Goal: Task Accomplishment & Management: Manage account settings

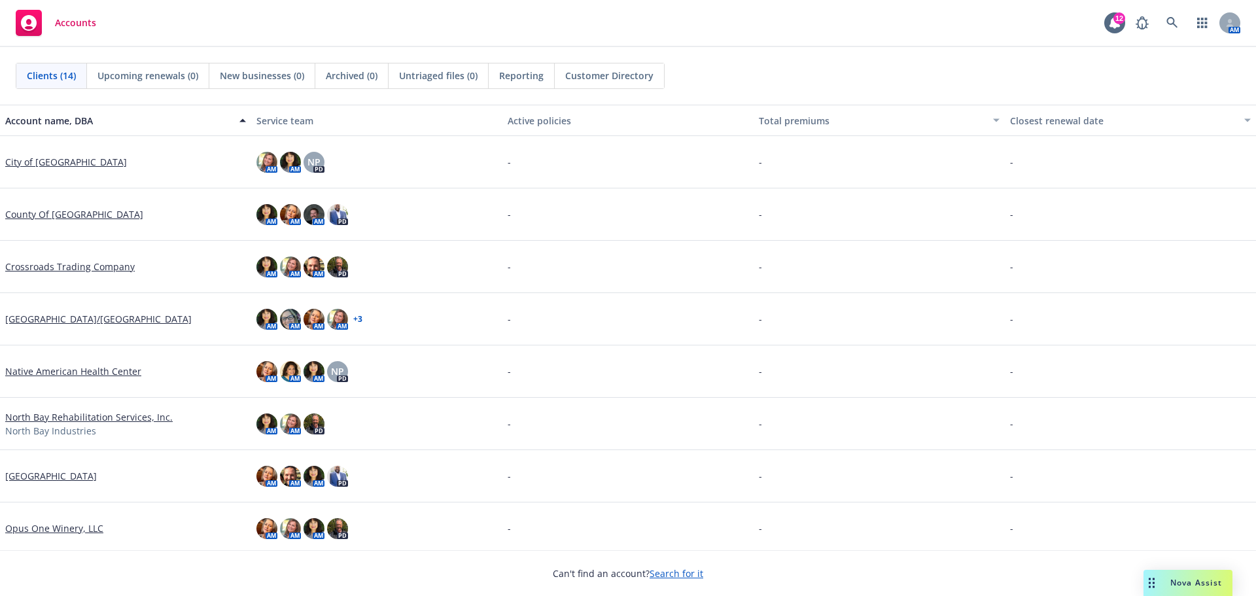
click at [105, 319] on link "[GEOGRAPHIC_DATA]/[GEOGRAPHIC_DATA]" at bounding box center [98, 319] width 186 height 14
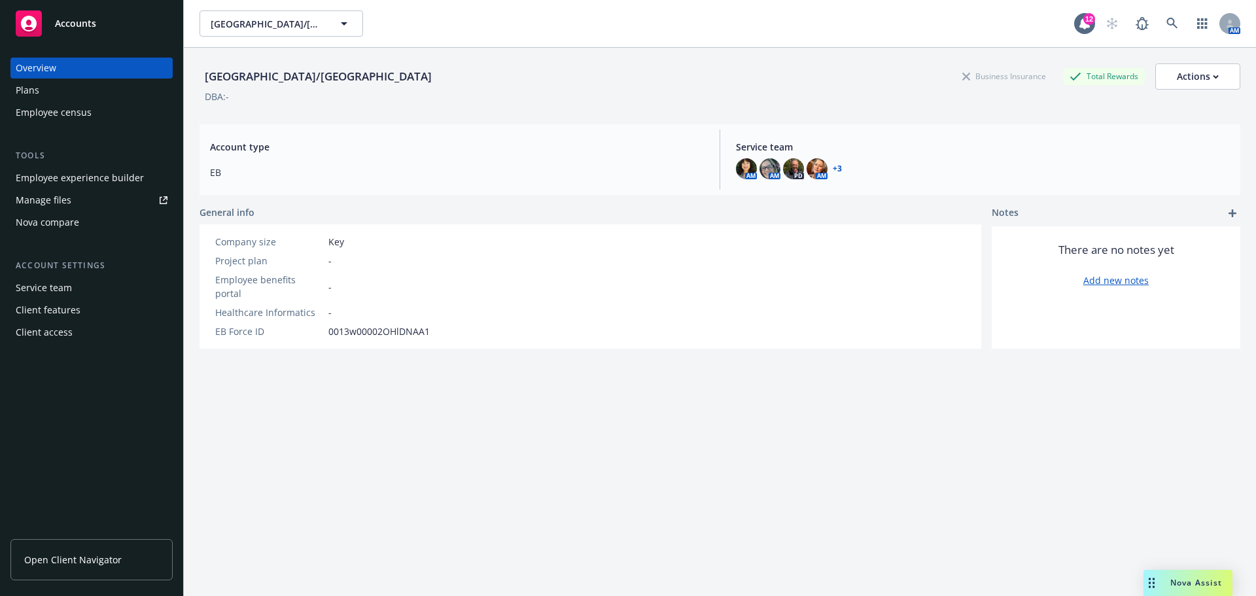
click at [78, 172] on div "Employee experience builder" at bounding box center [80, 178] width 128 height 21
click at [1206, 585] on span "Nova Assist" at bounding box center [1197, 582] width 52 height 11
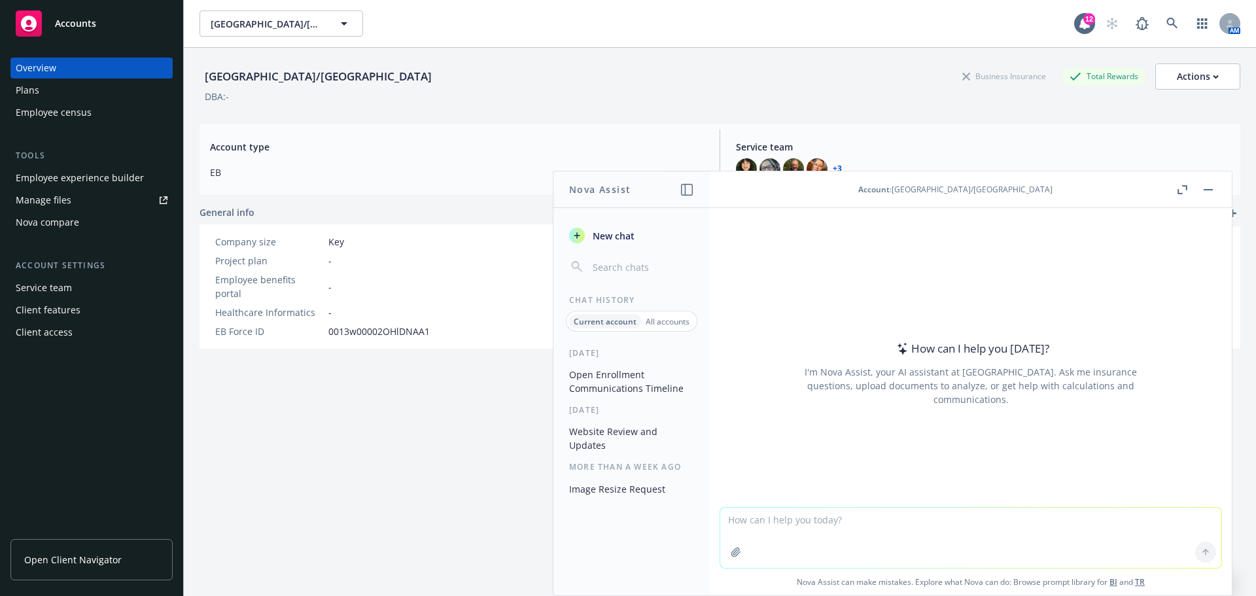
drag, startPoint x: 837, startPoint y: 298, endPoint x: 812, endPoint y: 303, distance: 25.4
click at [831, 306] on div "How can I help you today? I'm Nova Assist, your AI assistant at Newfront. Ask m…" at bounding box center [970, 373] width 501 height 205
drag, startPoint x: 885, startPoint y: 503, endPoint x: 865, endPoint y: 514, distance: 23.1
click at [884, 504] on div at bounding box center [970, 499] width 501 height 16
click at [761, 521] on textarea at bounding box center [970, 538] width 501 height 60
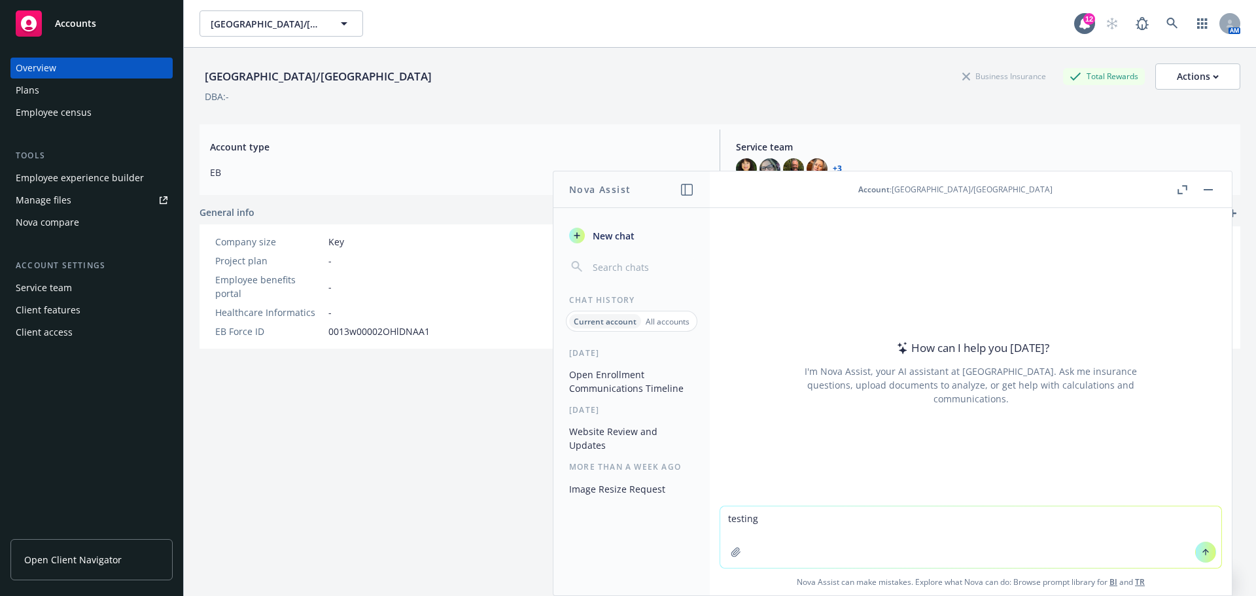
type textarea "testing"
drag, startPoint x: 759, startPoint y: 521, endPoint x: 703, endPoint y: 518, distance: 55.8
click at [709, 518] on div "Nova Assist New chat Chat History Current account All accounts Today Open Enrol…" at bounding box center [970, 383] width 523 height 425
click at [105, 173] on div "Employee experience builder" at bounding box center [80, 178] width 128 height 21
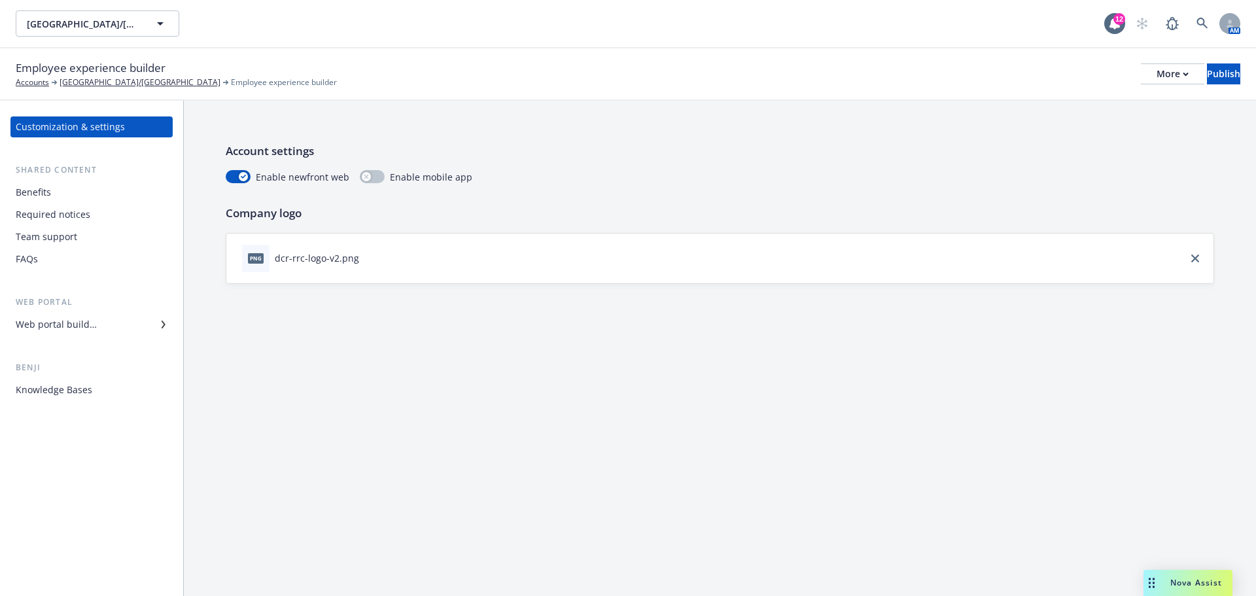
click at [48, 323] on div "Web portal builder" at bounding box center [56, 324] width 81 height 21
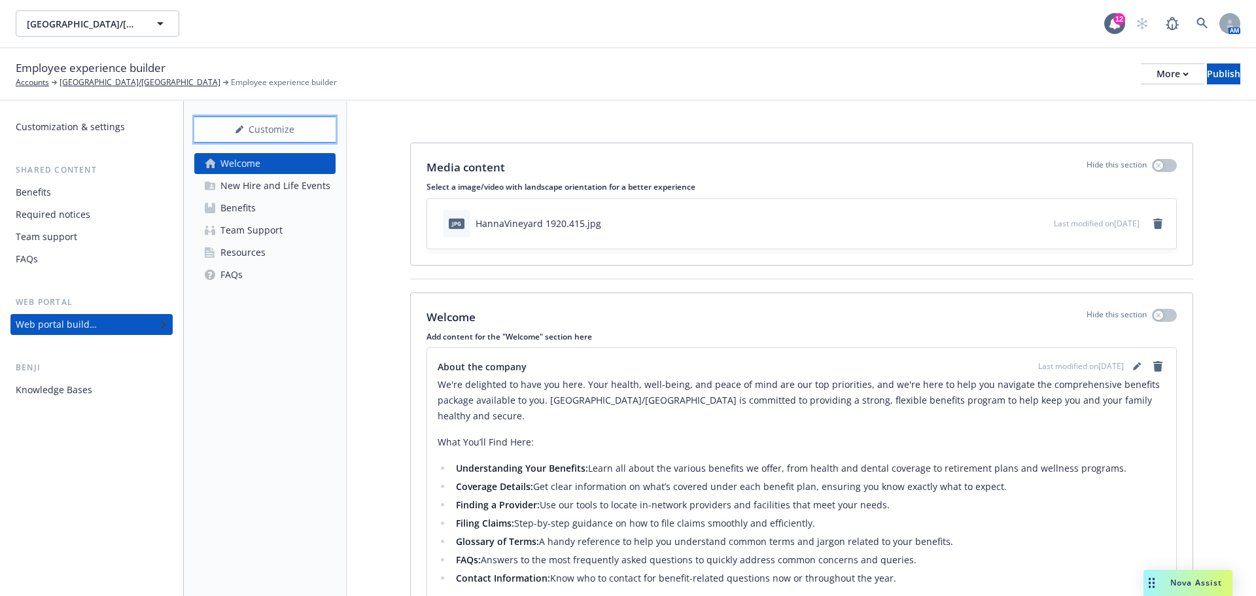
click at [262, 128] on div "Customize" at bounding box center [264, 129] width 141 height 25
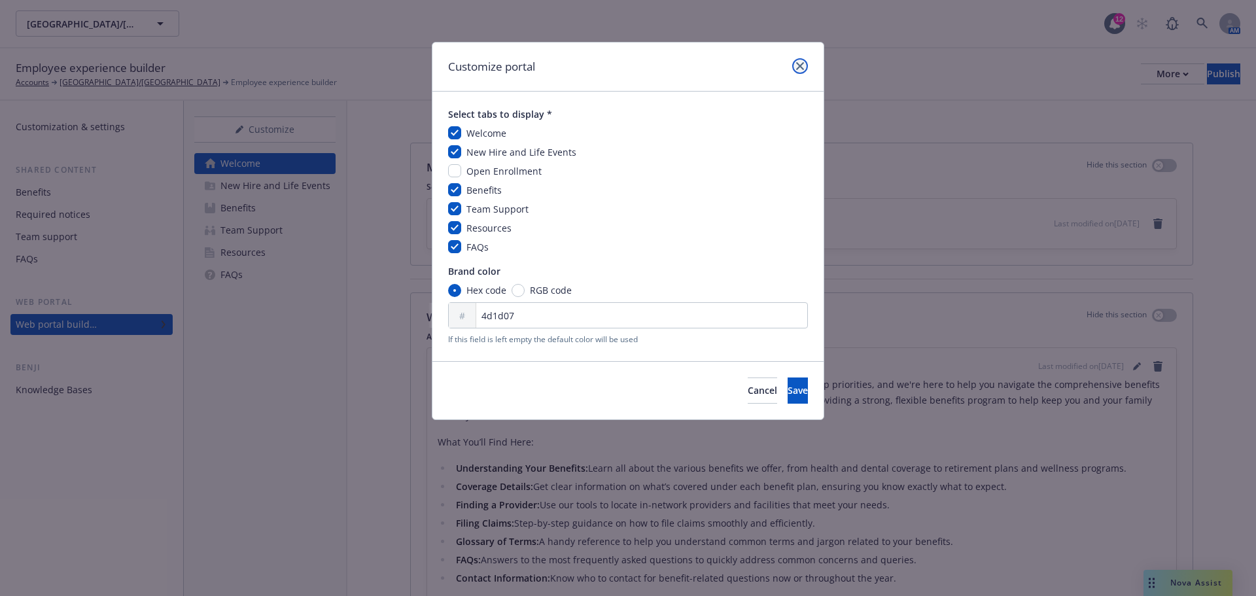
click at [803, 65] on icon "close" at bounding box center [800, 66] width 8 height 8
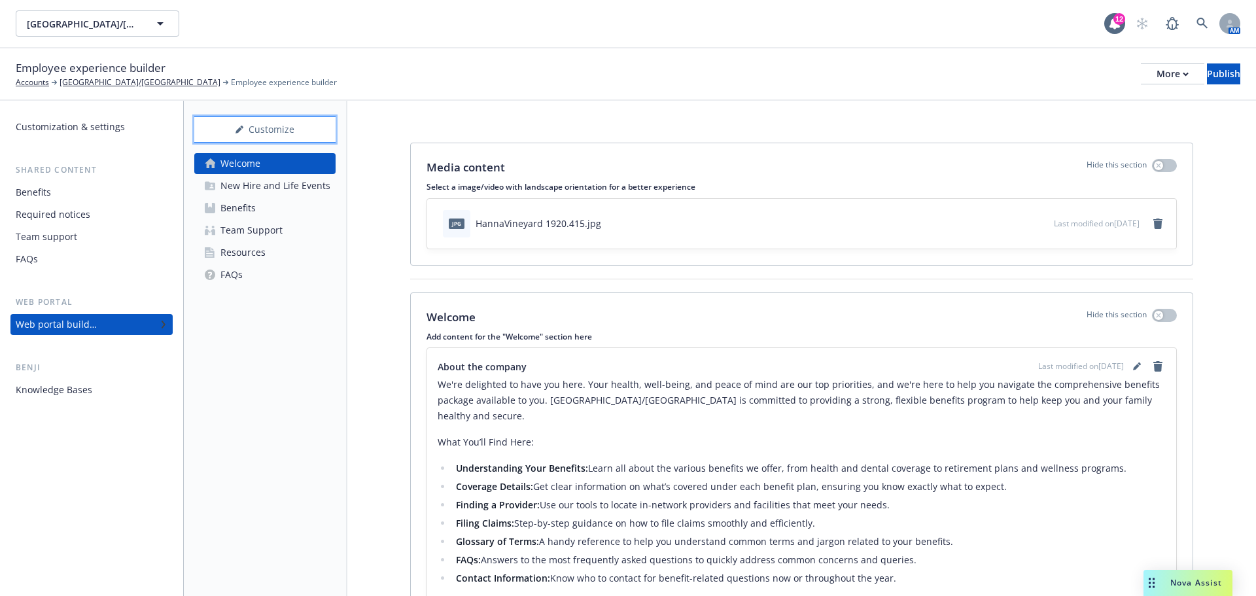
click at [245, 133] on div "Customize" at bounding box center [264, 129] width 141 height 25
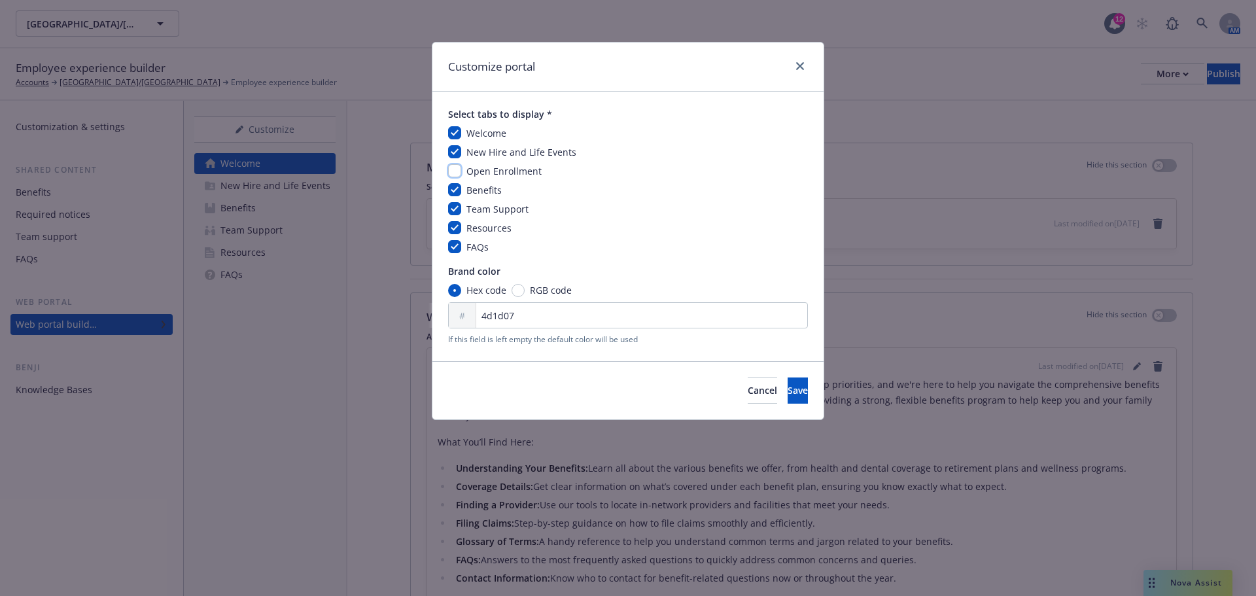
click at [459, 173] on input "checkbox" at bounding box center [454, 170] width 13 height 13
checkbox input "true"
click at [788, 399] on button "Save" at bounding box center [798, 391] width 20 height 26
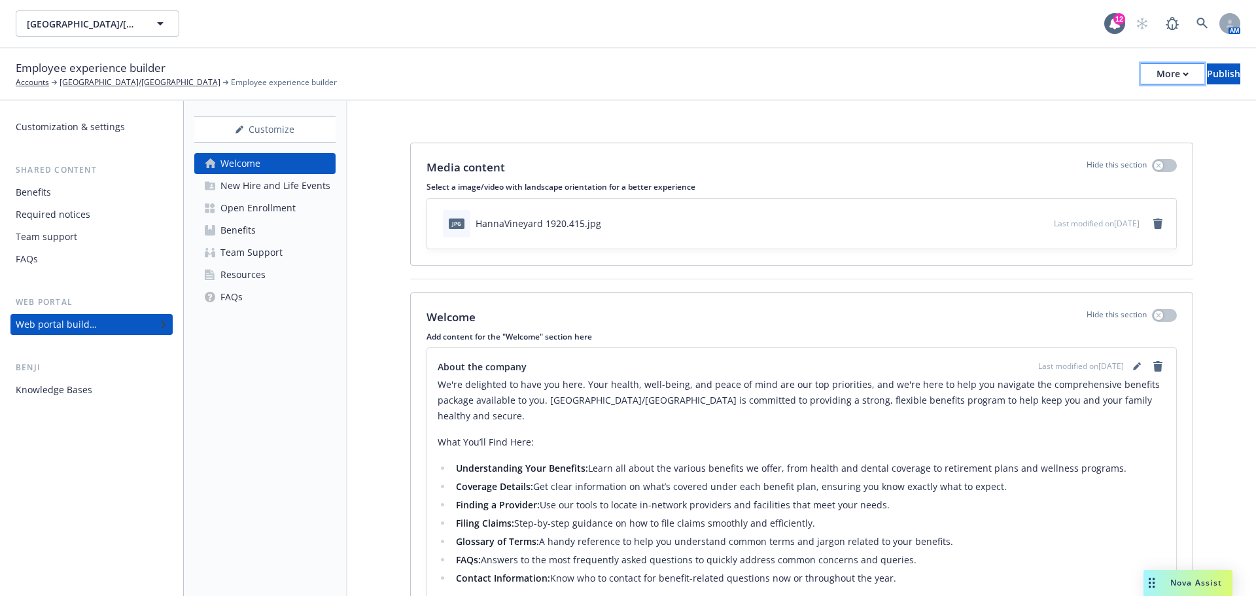
click at [1157, 79] on div "More" at bounding box center [1173, 74] width 32 height 20
click at [887, 84] on div "Employee experience builder Accounts Dry Creek Rancheria/River Rock Casino Empl…" at bounding box center [628, 74] width 1225 height 29
click at [229, 300] on div "FAQs" at bounding box center [231, 297] width 22 height 21
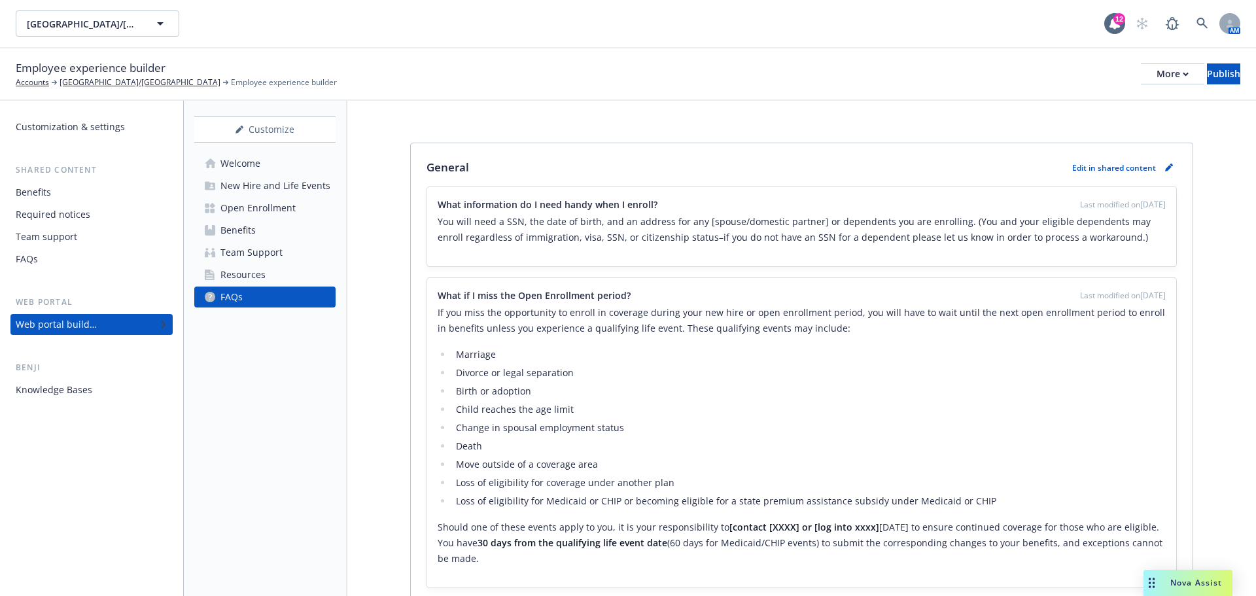
click at [242, 164] on div "Welcome" at bounding box center [240, 163] width 40 height 21
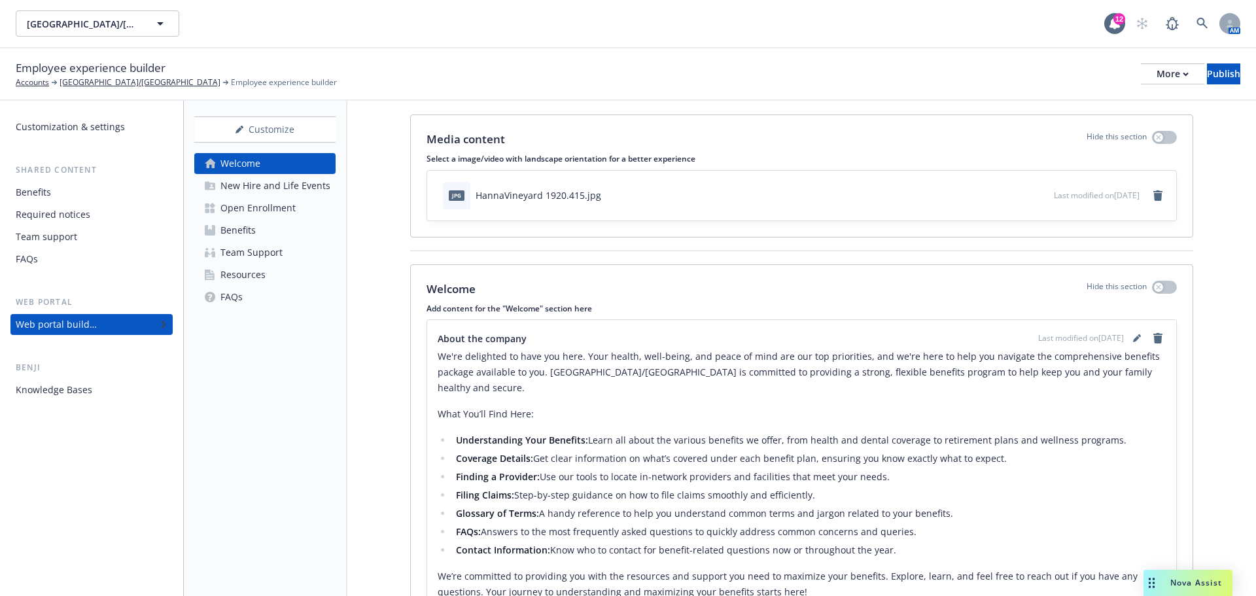
scroll to position [224, 0]
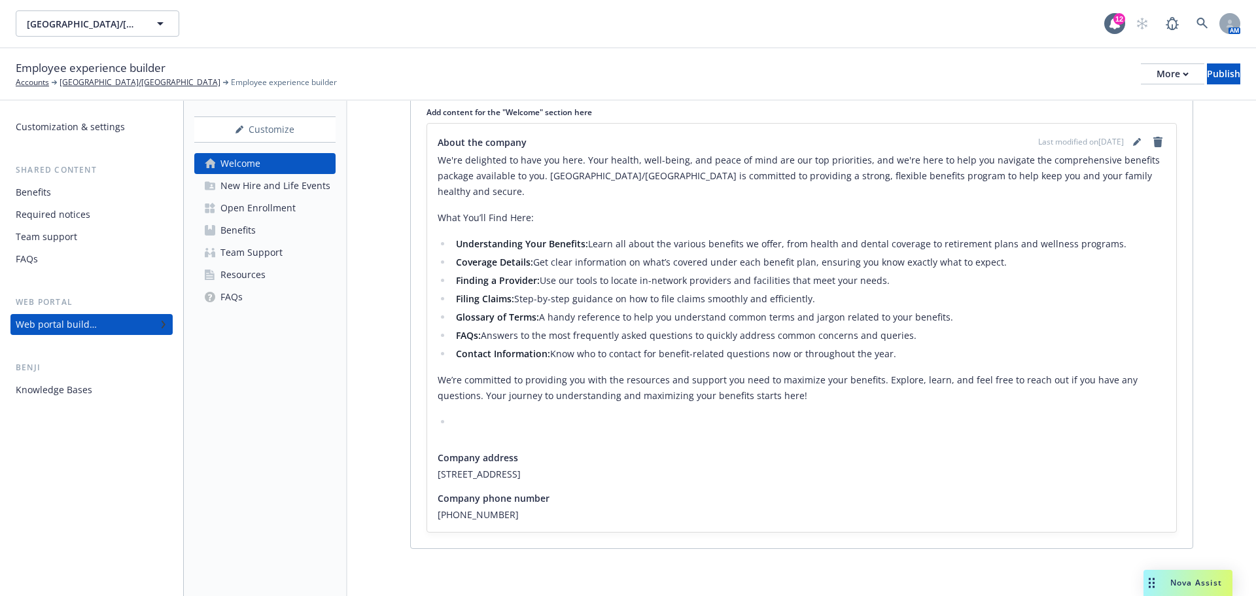
click at [29, 263] on div "FAQs" at bounding box center [27, 259] width 22 height 21
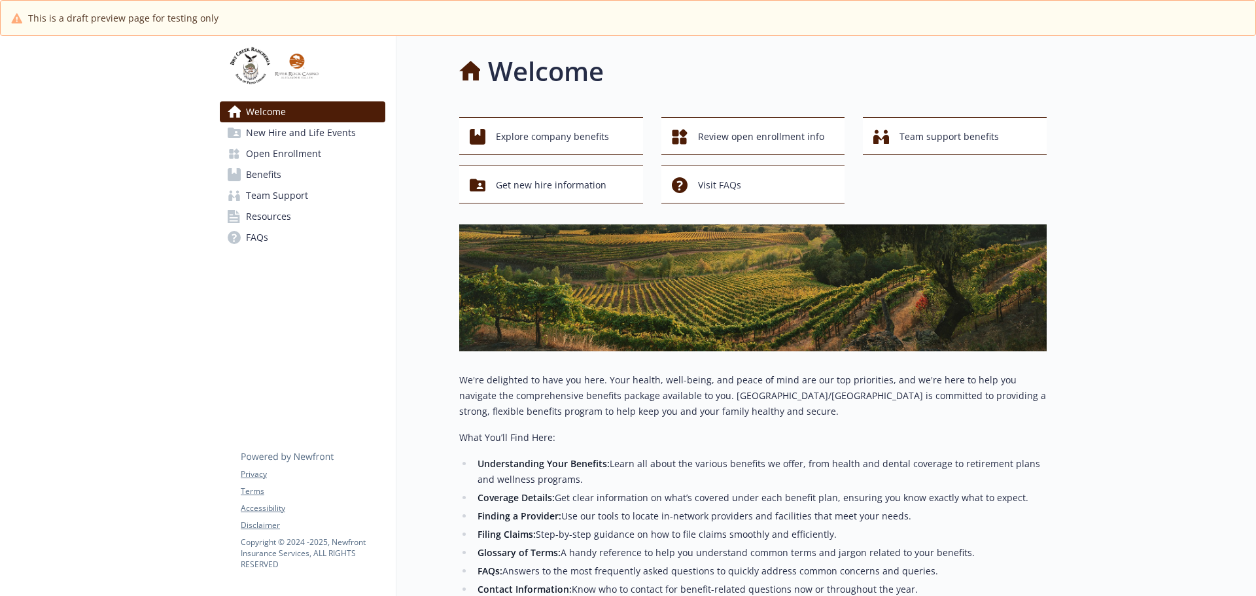
click at [253, 233] on span "FAQs" at bounding box center [257, 237] width 22 height 21
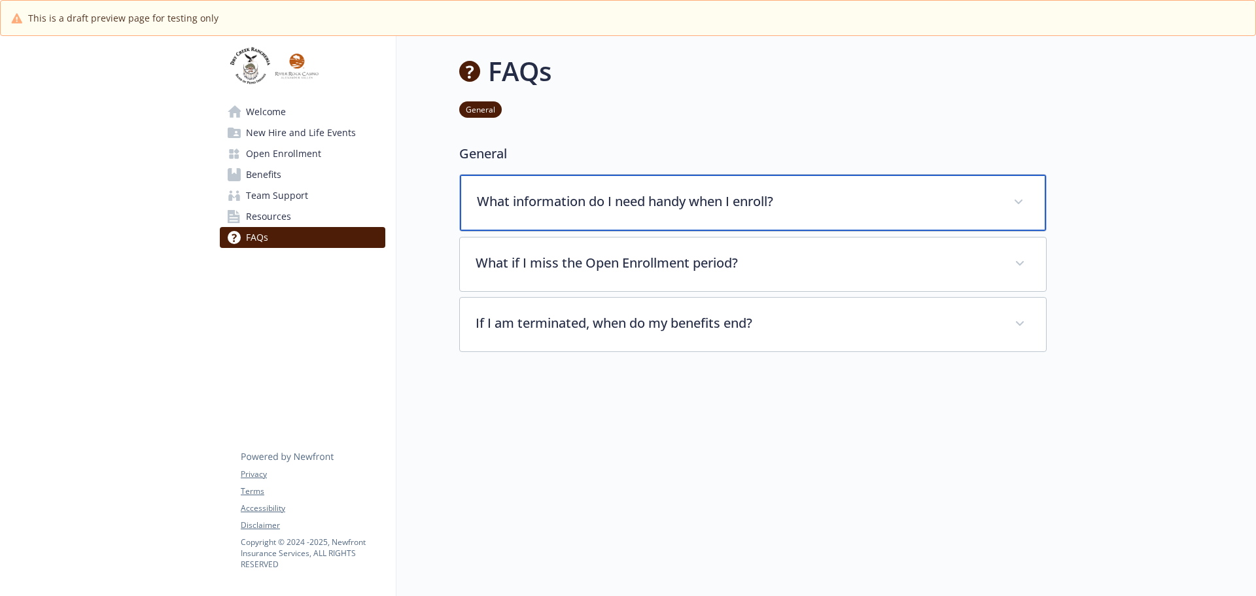
click at [1017, 196] on span at bounding box center [1018, 202] width 21 height 21
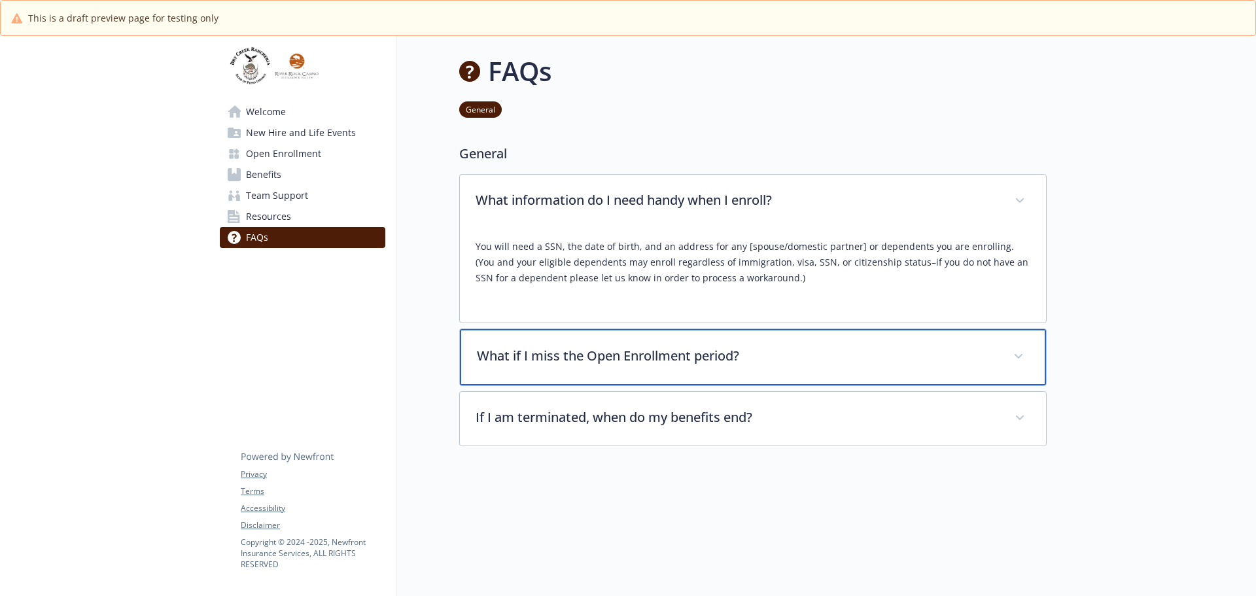
click at [1016, 357] on icon at bounding box center [1019, 356] width 8 height 5
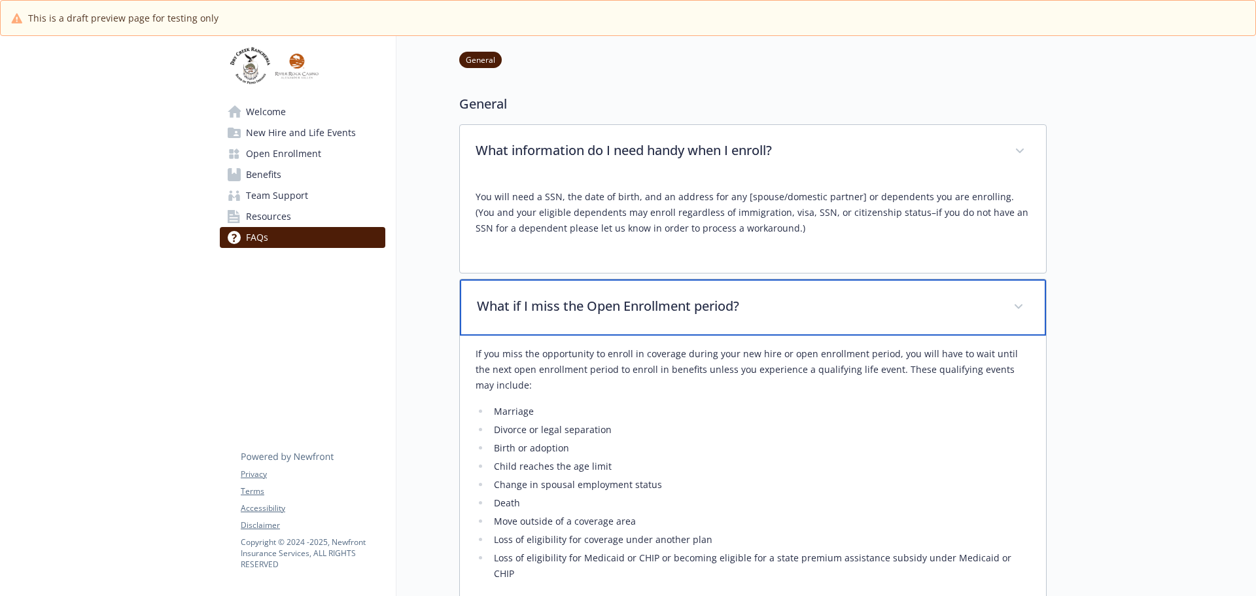
scroll to position [262, 0]
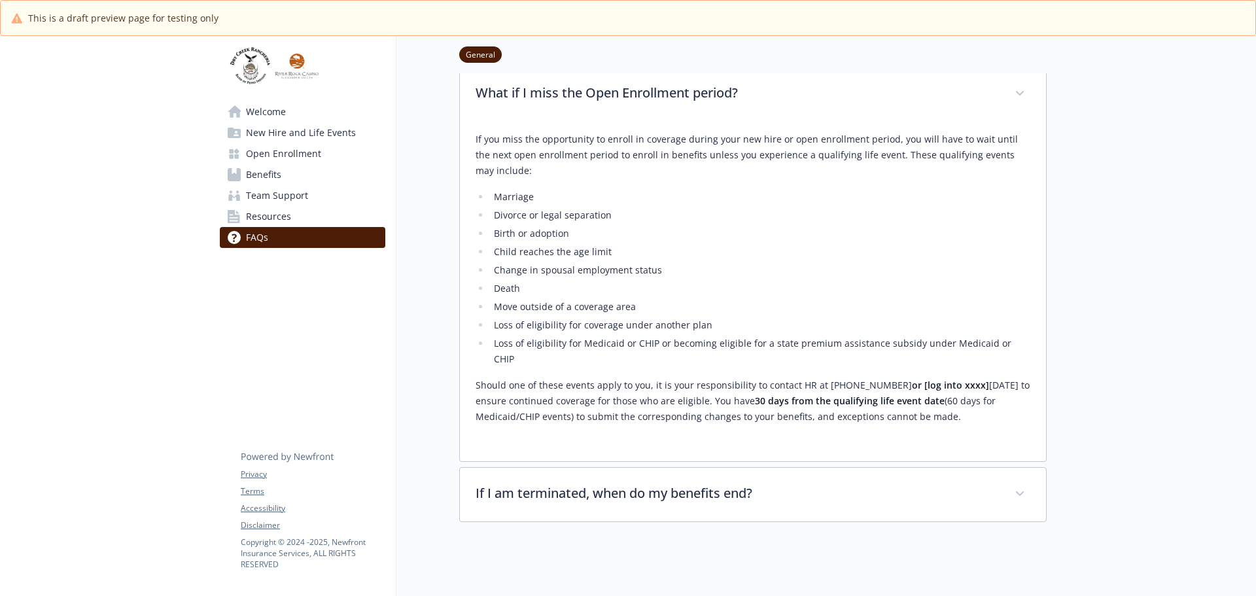
click at [260, 115] on span "Welcome" at bounding box center [266, 111] width 40 height 21
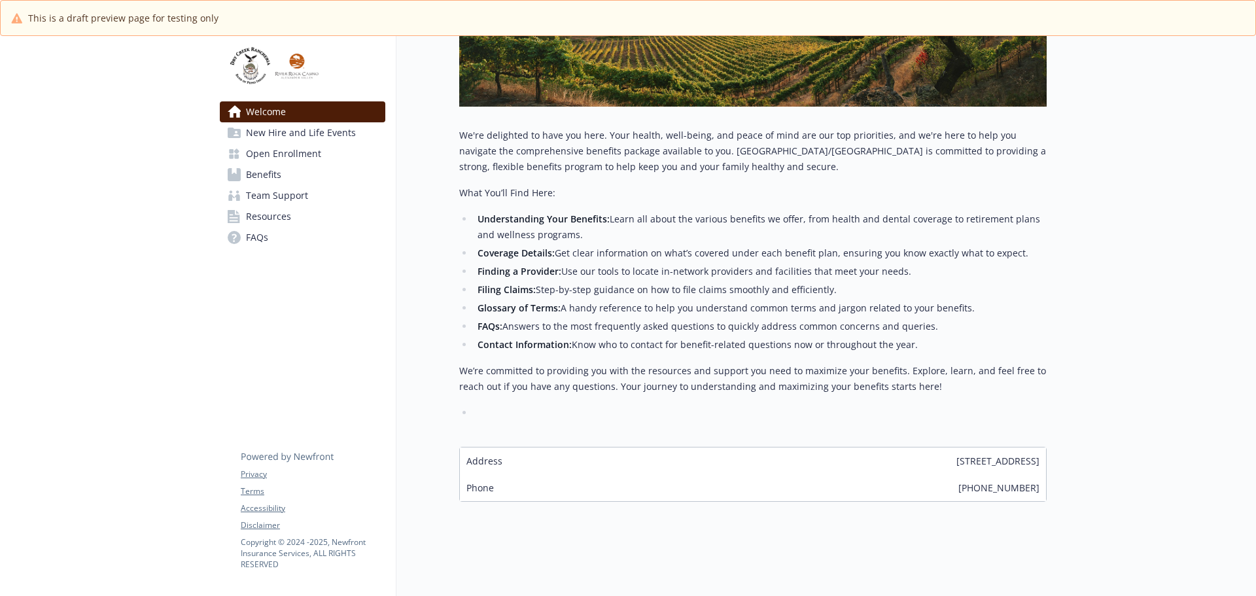
scroll to position [255, 0]
click at [281, 155] on span "Open Enrollment" at bounding box center [283, 153] width 75 height 21
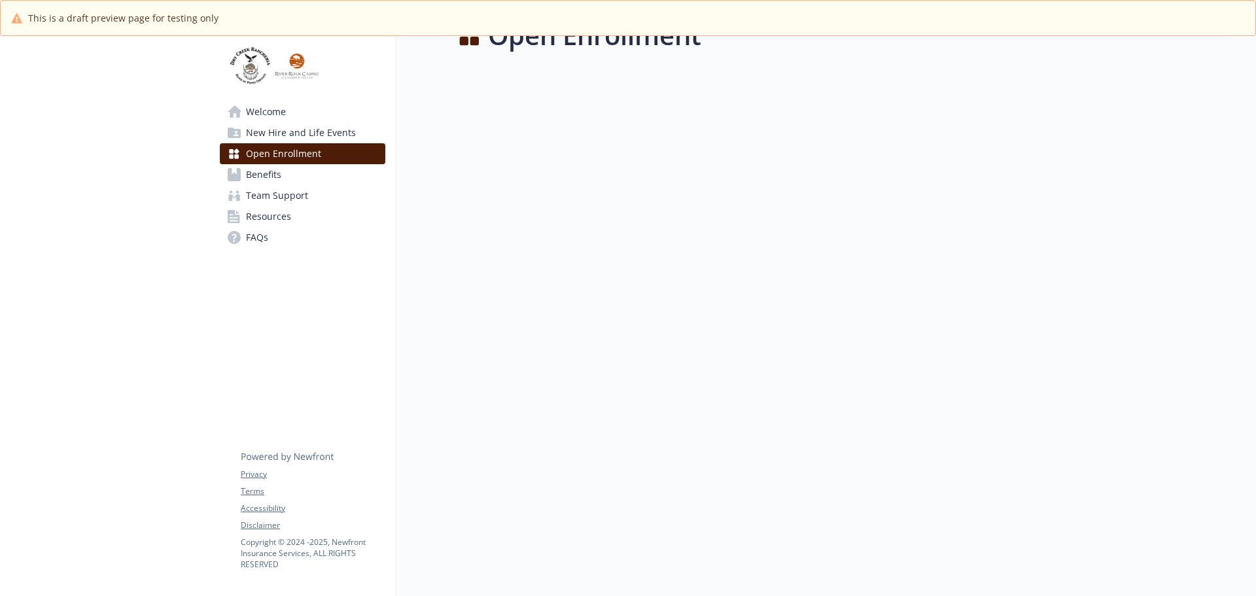
click at [275, 173] on span "Benefits" at bounding box center [263, 174] width 35 height 21
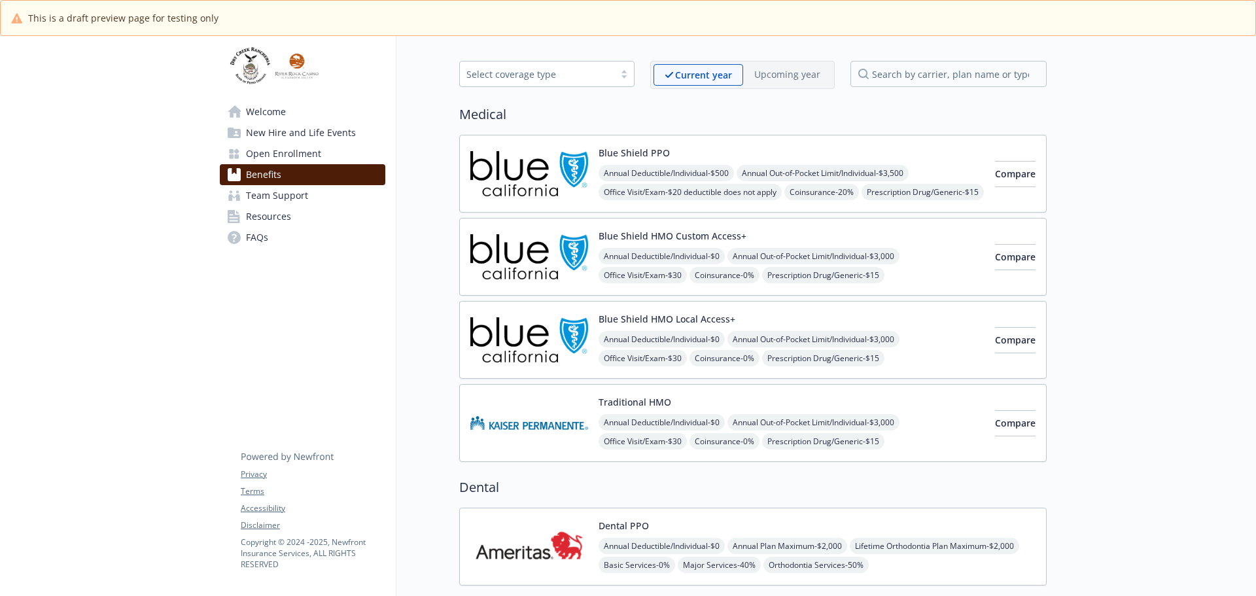
click at [294, 194] on span "Team Support" at bounding box center [277, 195] width 62 height 21
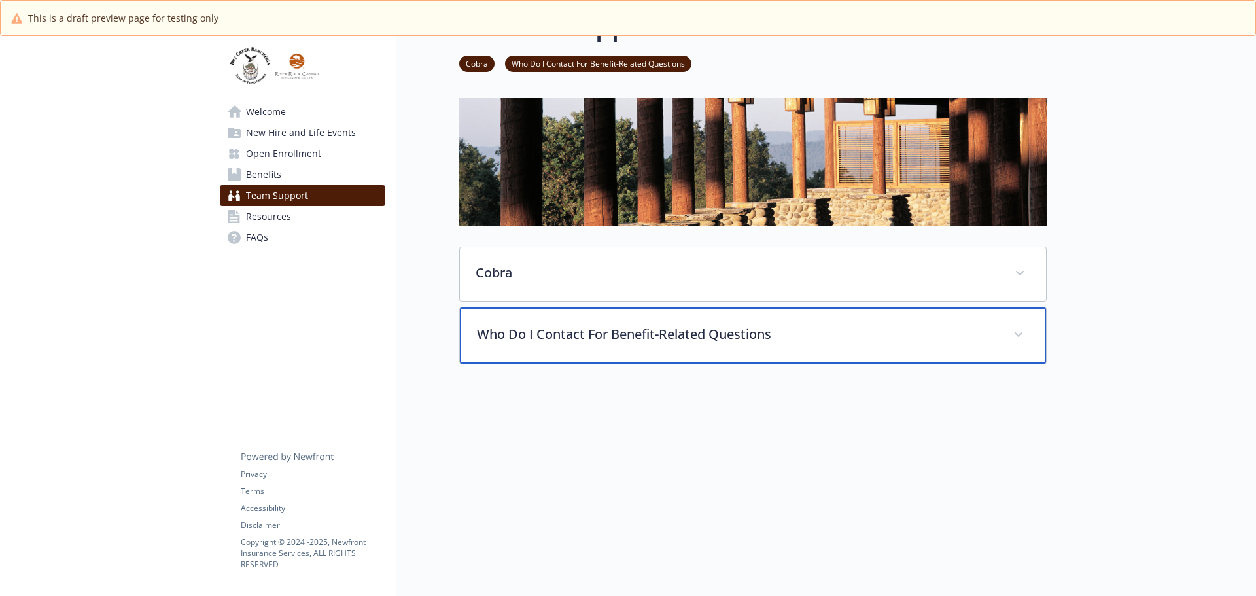
click at [1021, 342] on span at bounding box center [1018, 335] width 21 height 21
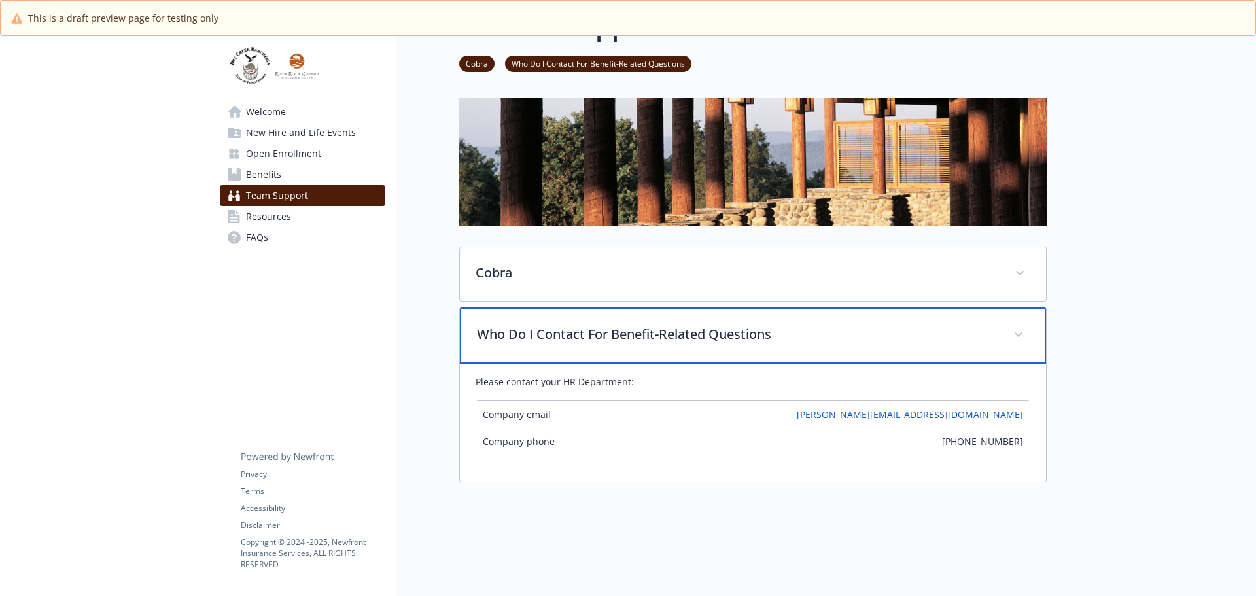
click at [1023, 335] on span at bounding box center [1018, 335] width 21 height 21
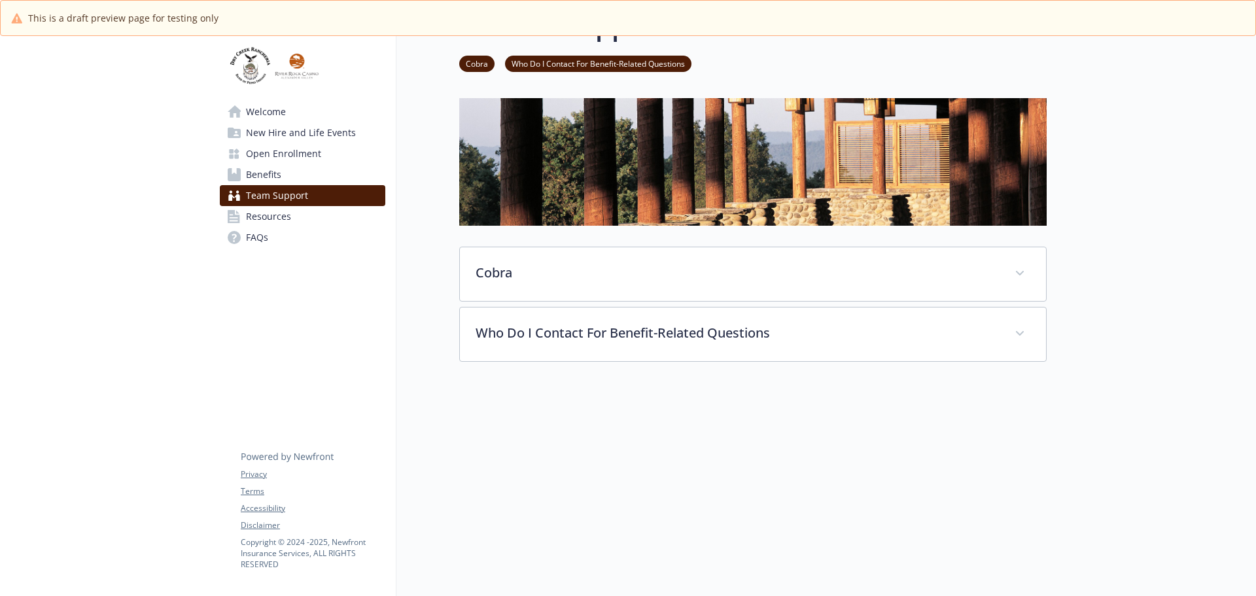
click at [264, 239] on span "FAQs" at bounding box center [257, 237] width 22 height 21
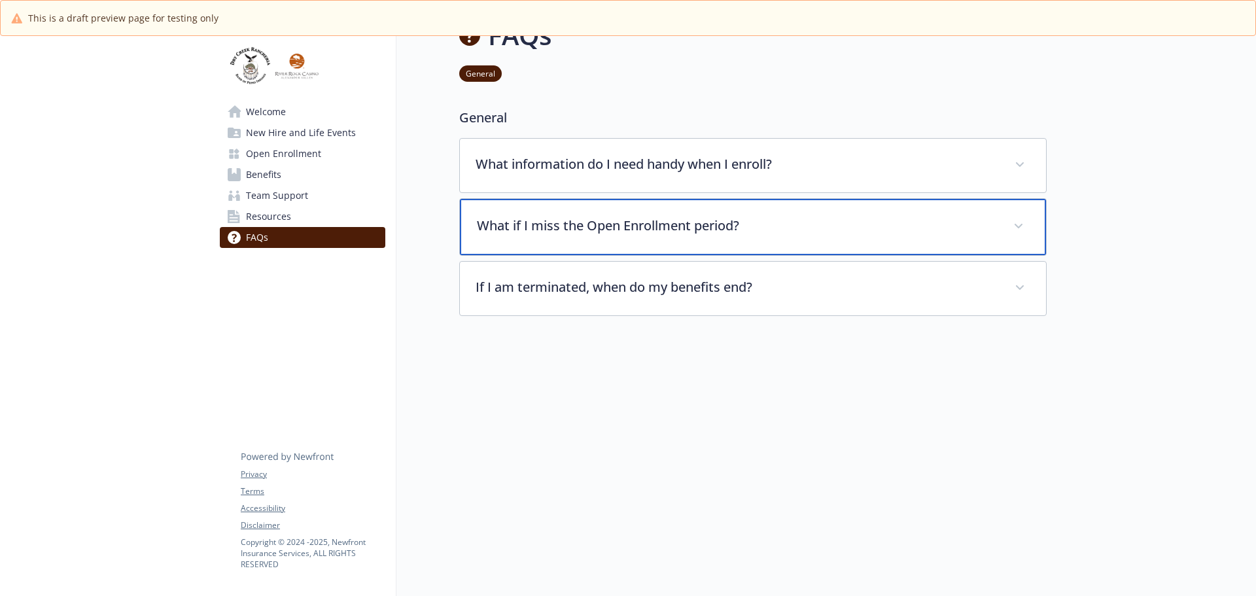
click at [1026, 216] on span at bounding box center [1018, 226] width 21 height 21
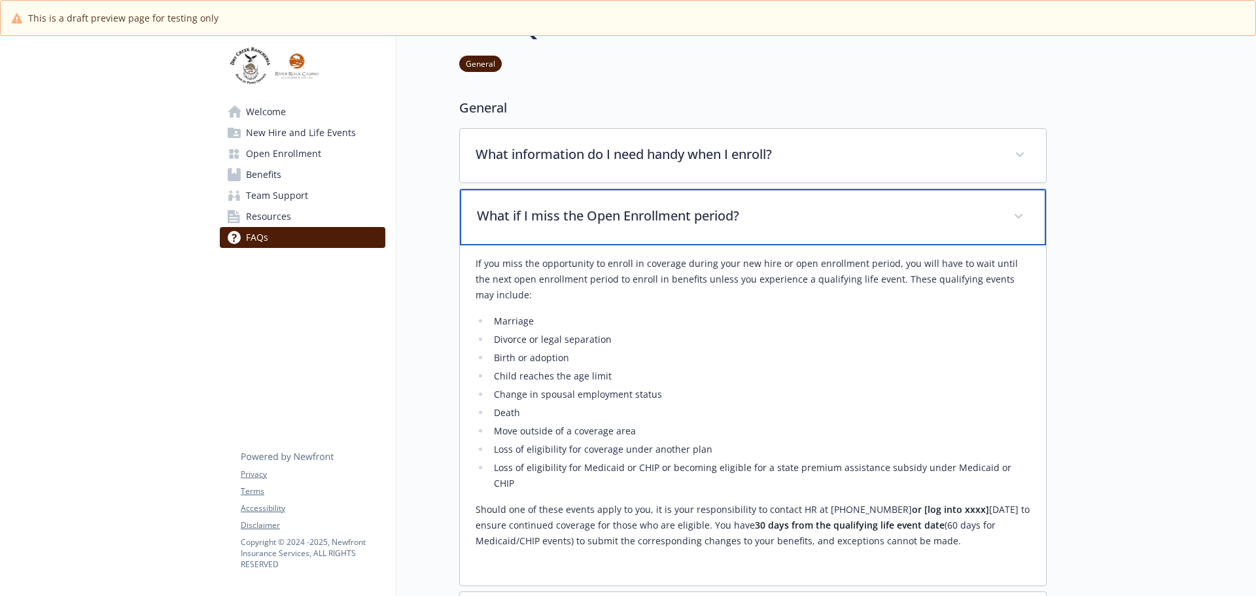
click at [1021, 213] on span at bounding box center [1018, 216] width 21 height 21
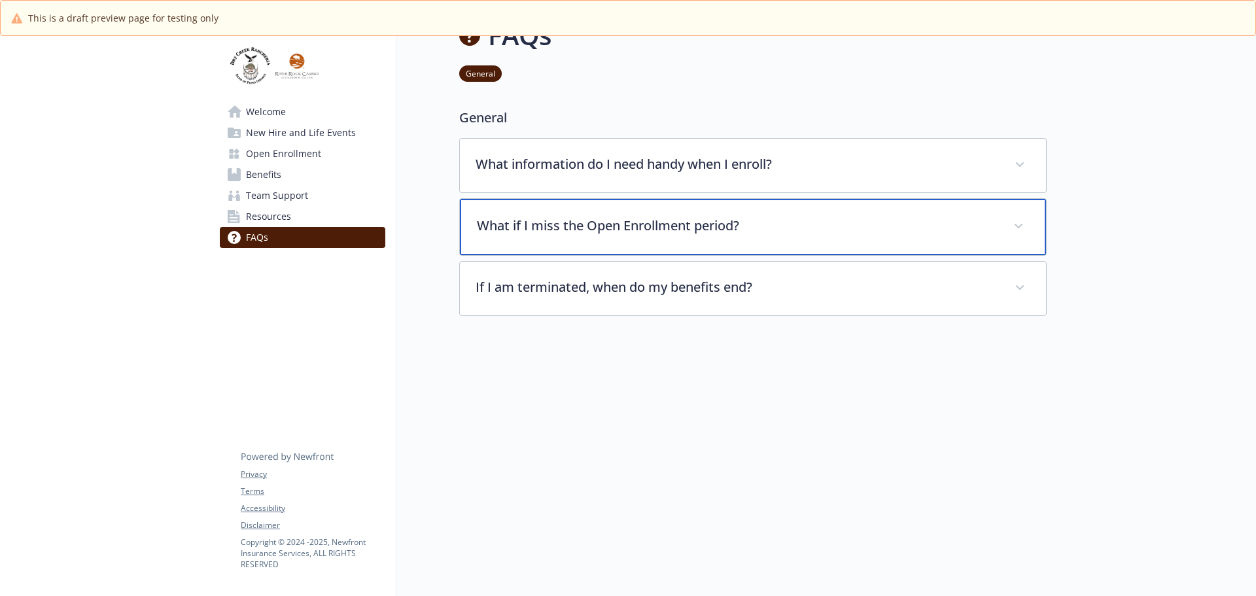
click at [1021, 216] on span at bounding box center [1018, 226] width 21 height 21
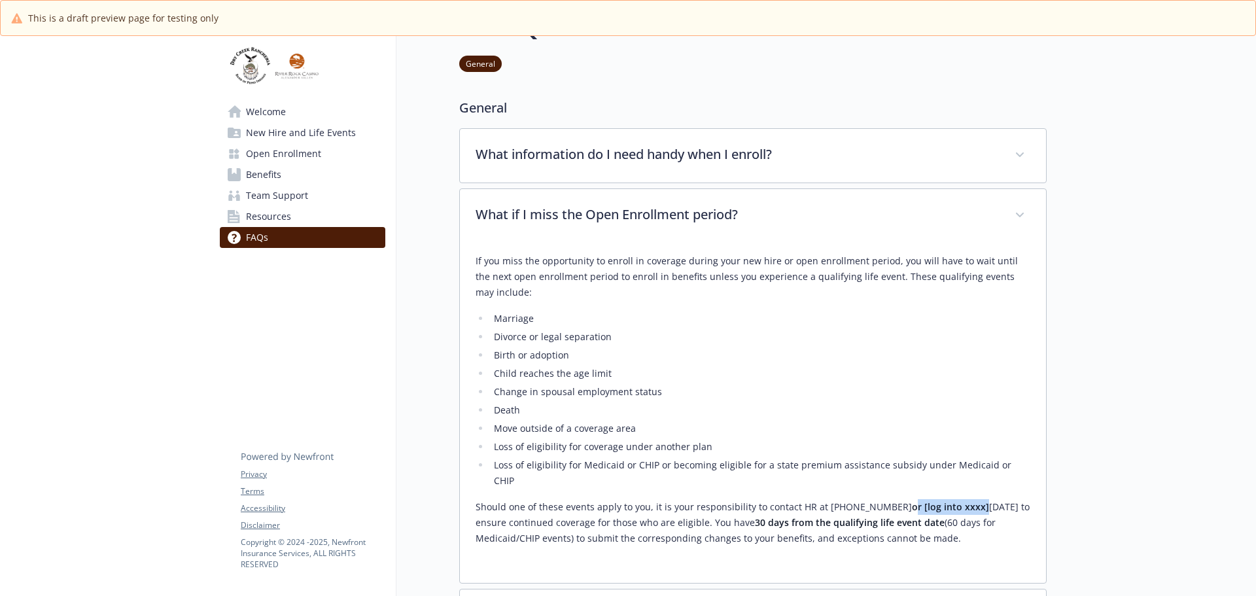
drag, startPoint x: 959, startPoint y: 495, endPoint x: 890, endPoint y: 490, distance: 68.9
click at [890, 499] on p "Should one of these events apply to you, it is your responsibility to contact H…" at bounding box center [753, 522] width 555 height 47
drag, startPoint x: 781, startPoint y: 391, endPoint x: 781, endPoint y: 400, distance: 8.5
click at [781, 397] on li "Change in spousal employment status" at bounding box center [760, 392] width 540 height 16
click at [796, 499] on p "Should one of these events apply to you, it is your responsibility to contact H…" at bounding box center [753, 522] width 555 height 47
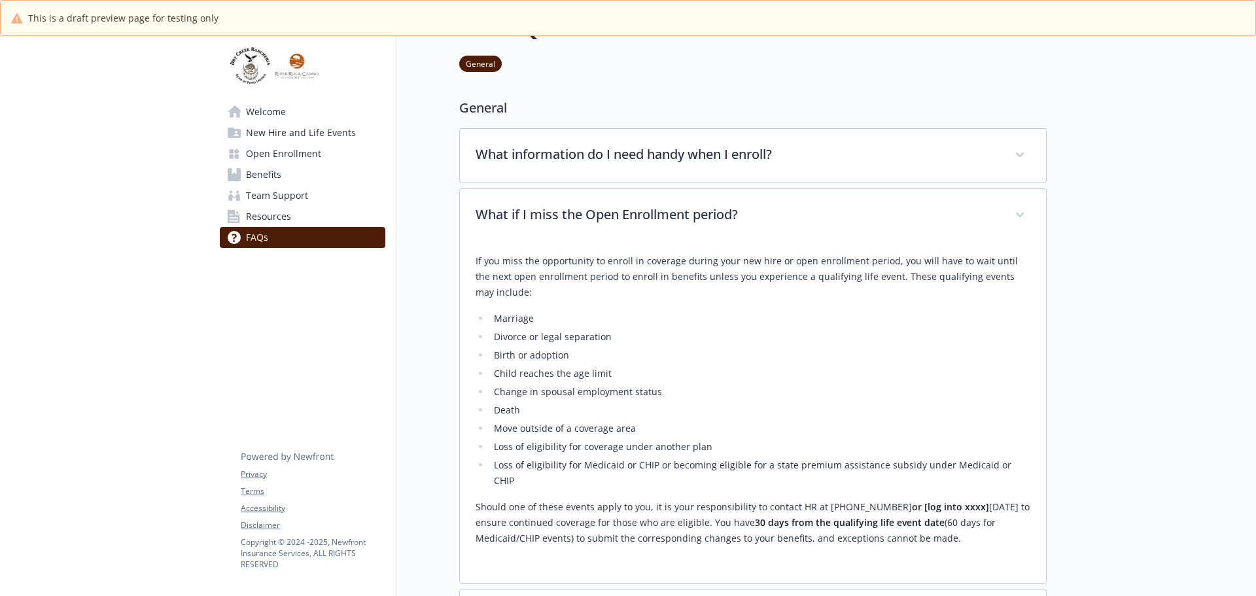
drag, startPoint x: 796, startPoint y: 491, endPoint x: 886, endPoint y: 487, distance: 89.7
click at [886, 499] on p "Should one of these events apply to you, it is your responsibility to contact H…" at bounding box center [753, 522] width 555 height 47
drag, startPoint x: 835, startPoint y: 493, endPoint x: 809, endPoint y: 395, distance: 102.2
click at [809, 395] on li "Change in spousal employment status" at bounding box center [760, 392] width 540 height 16
drag, startPoint x: 881, startPoint y: 488, endPoint x: 799, endPoint y: 474, distance: 83.6
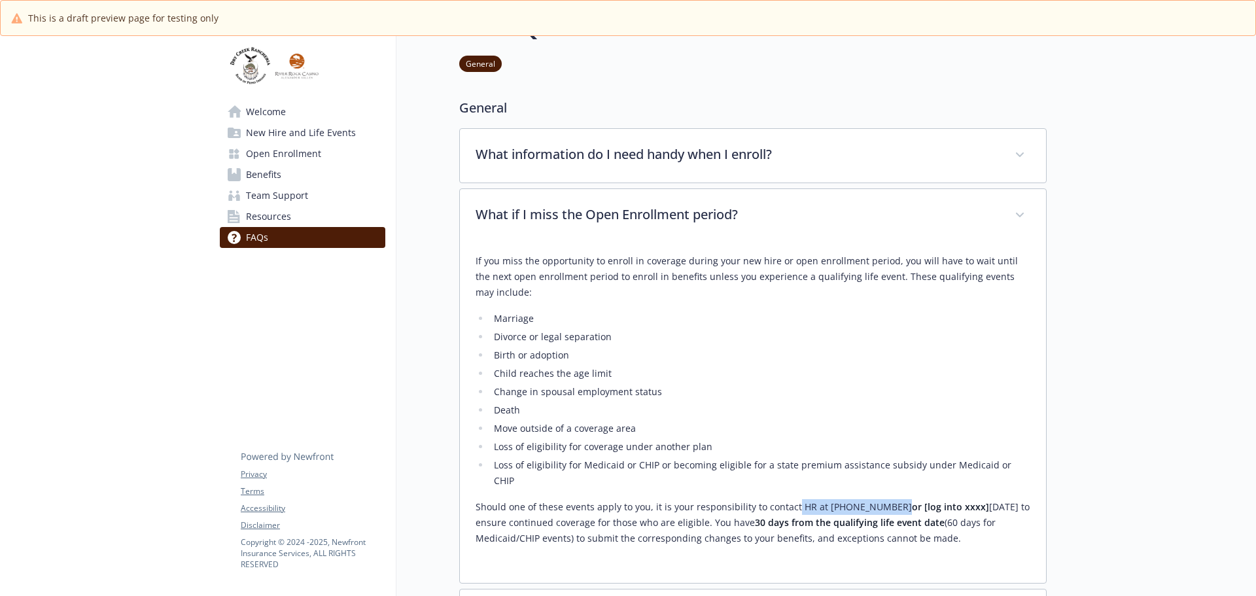
click at [794, 499] on p "Should one of these events apply to you, it is your responsibility to contact H…" at bounding box center [753, 522] width 555 height 47
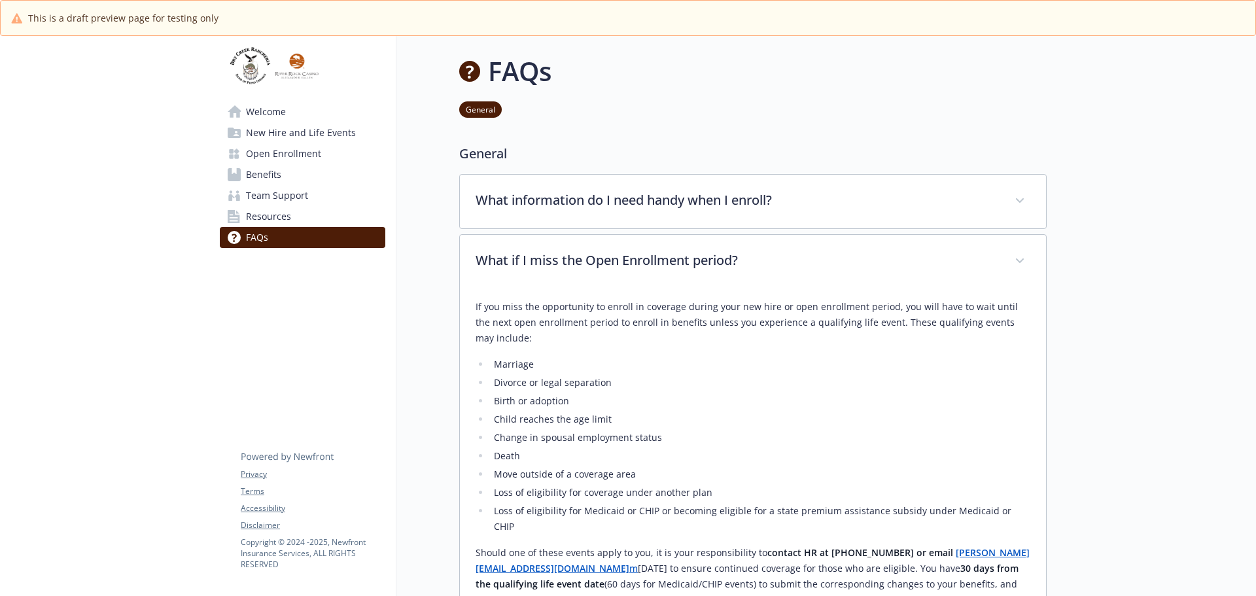
click at [283, 153] on span "Open Enrollment" at bounding box center [283, 153] width 75 height 21
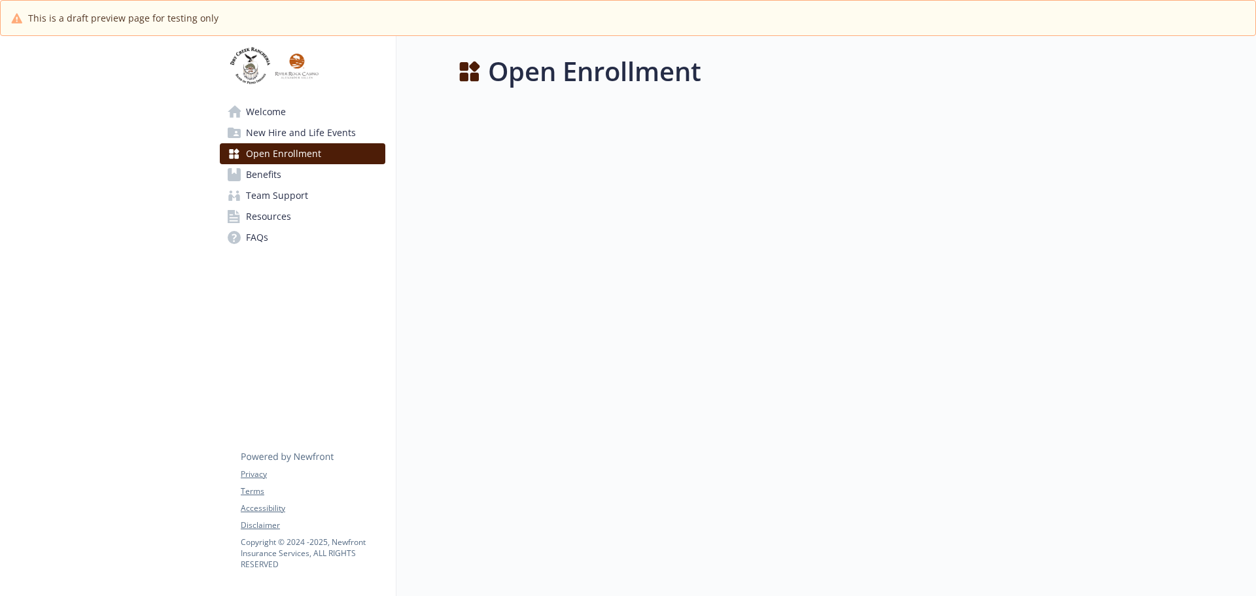
click at [300, 139] on span "New Hire and Life Events" at bounding box center [301, 132] width 110 height 21
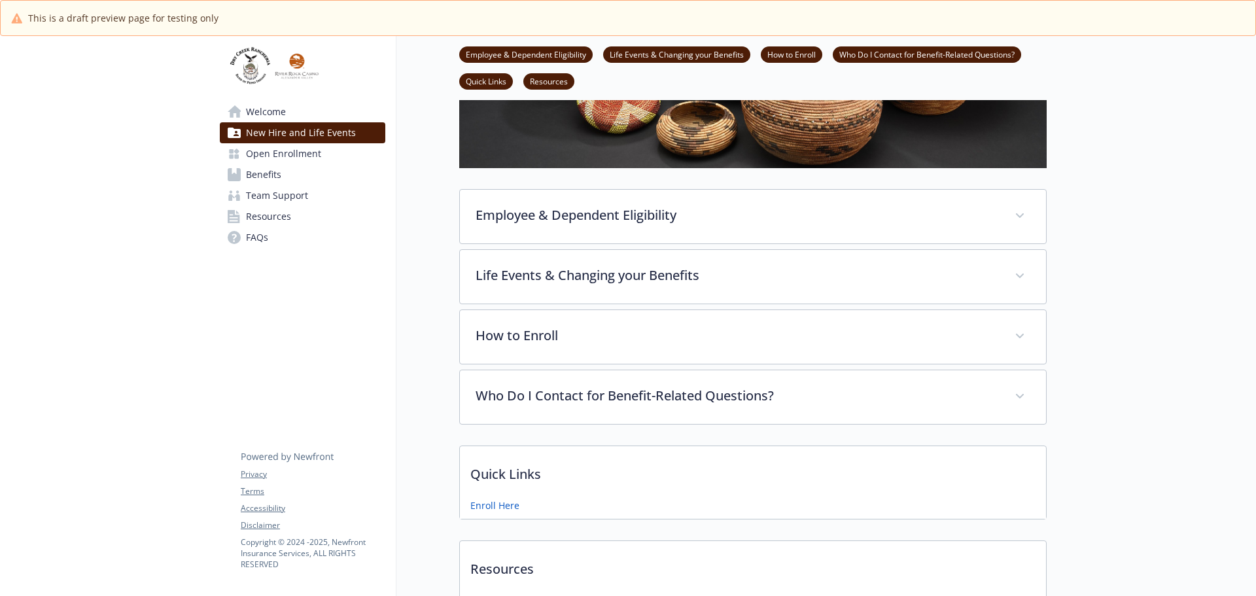
scroll to position [131, 0]
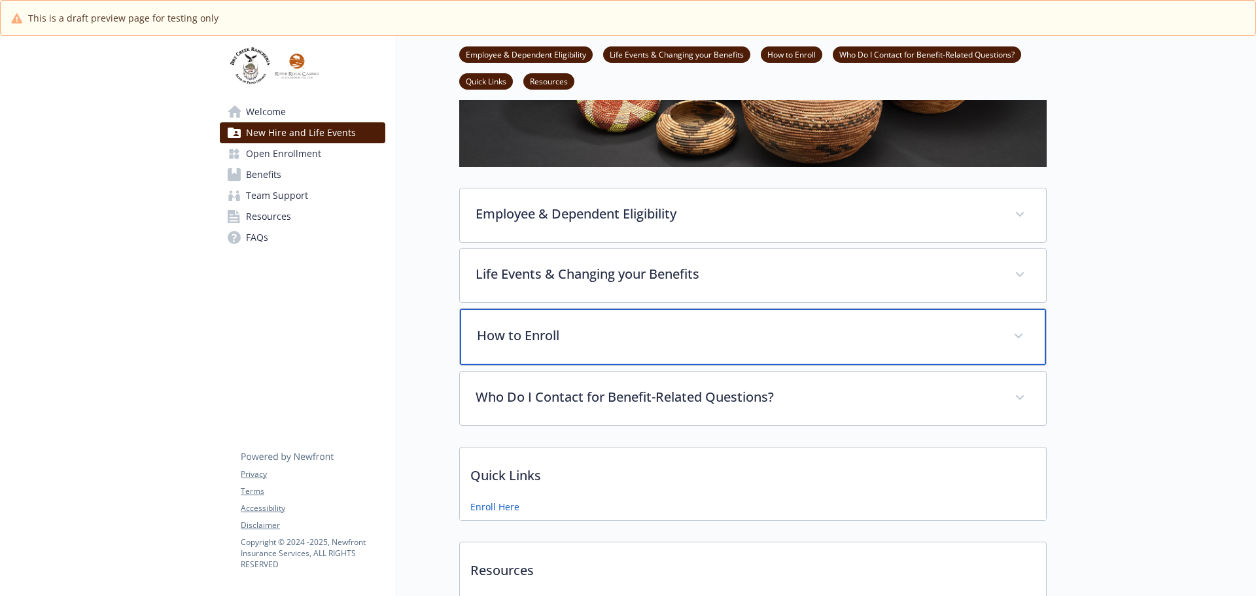
click at [1017, 331] on span at bounding box center [1018, 336] width 21 height 21
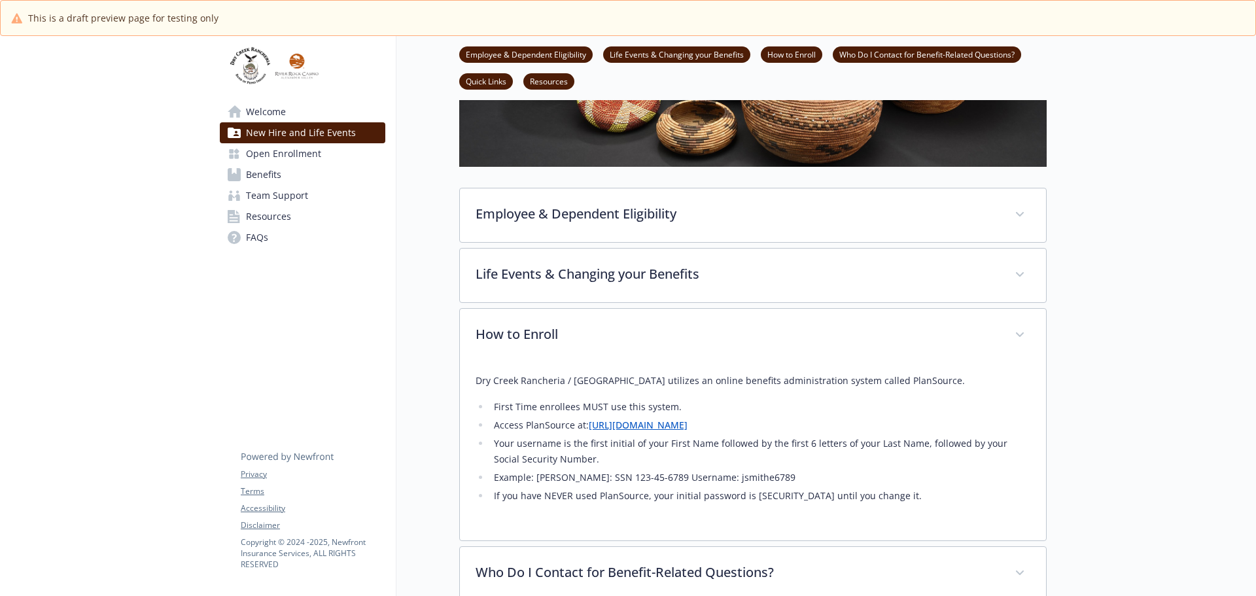
click at [637, 427] on link "https://benefits.plansource.com" at bounding box center [638, 425] width 99 height 12
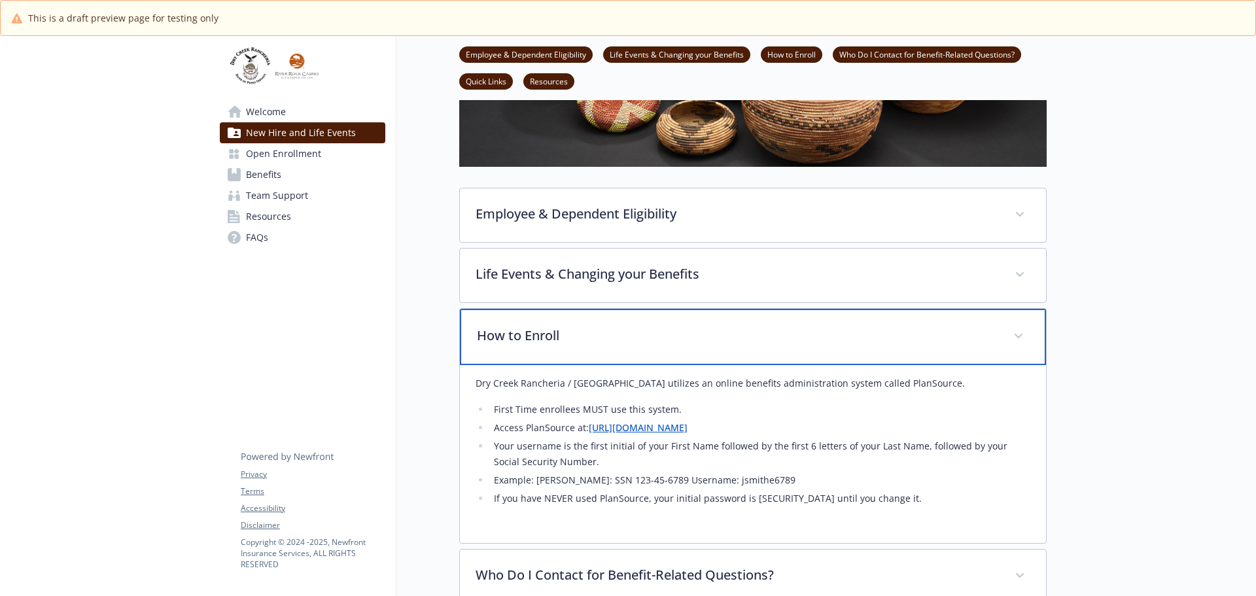
click at [1018, 338] on span at bounding box center [1018, 336] width 21 height 21
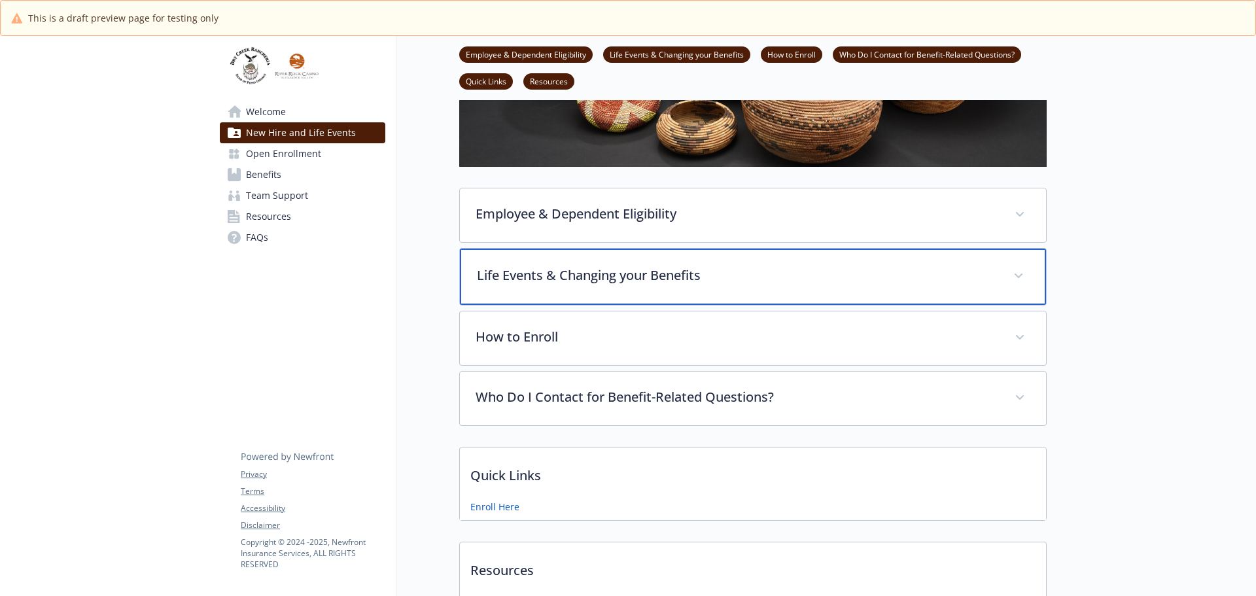
click at [1019, 273] on span at bounding box center [1018, 276] width 21 height 21
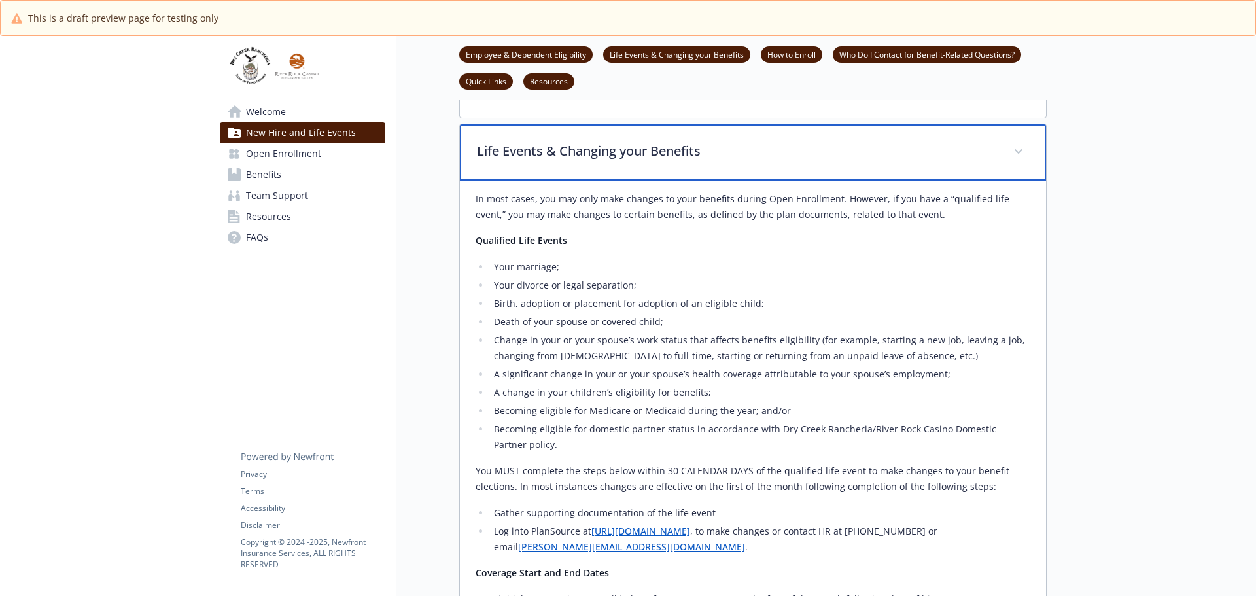
scroll to position [458, 0]
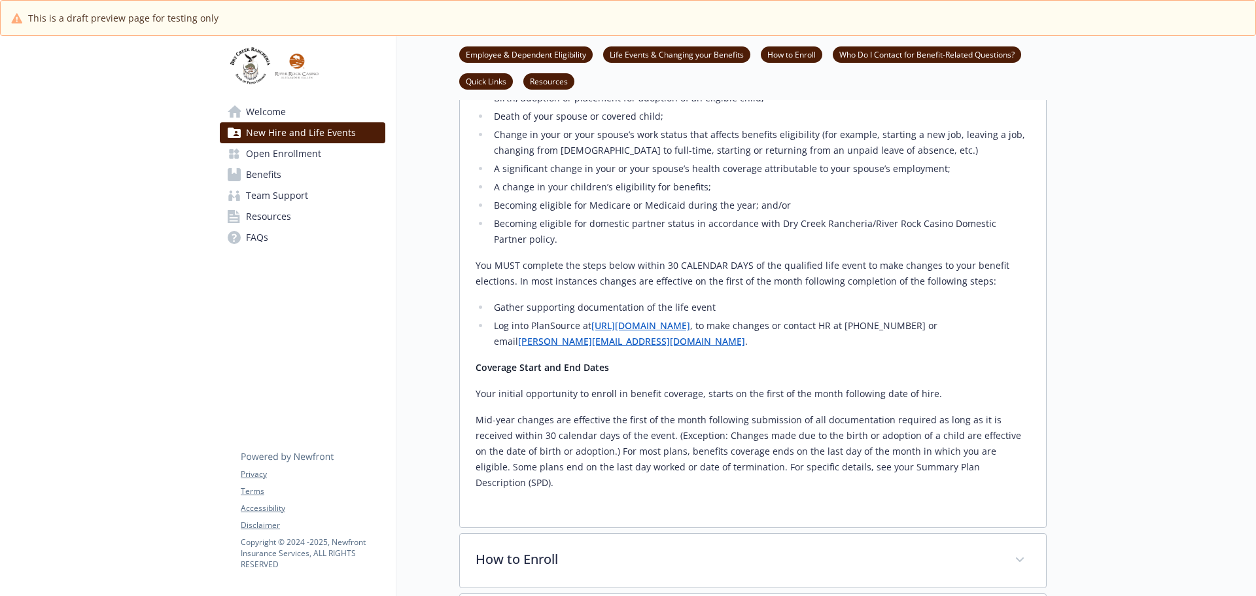
click at [688, 326] on link "https://benefits.plansource.com/" at bounding box center [640, 325] width 99 height 12
click at [561, 342] on link "stacie.smilie@riverrockcasino.com" at bounding box center [631, 341] width 227 height 12
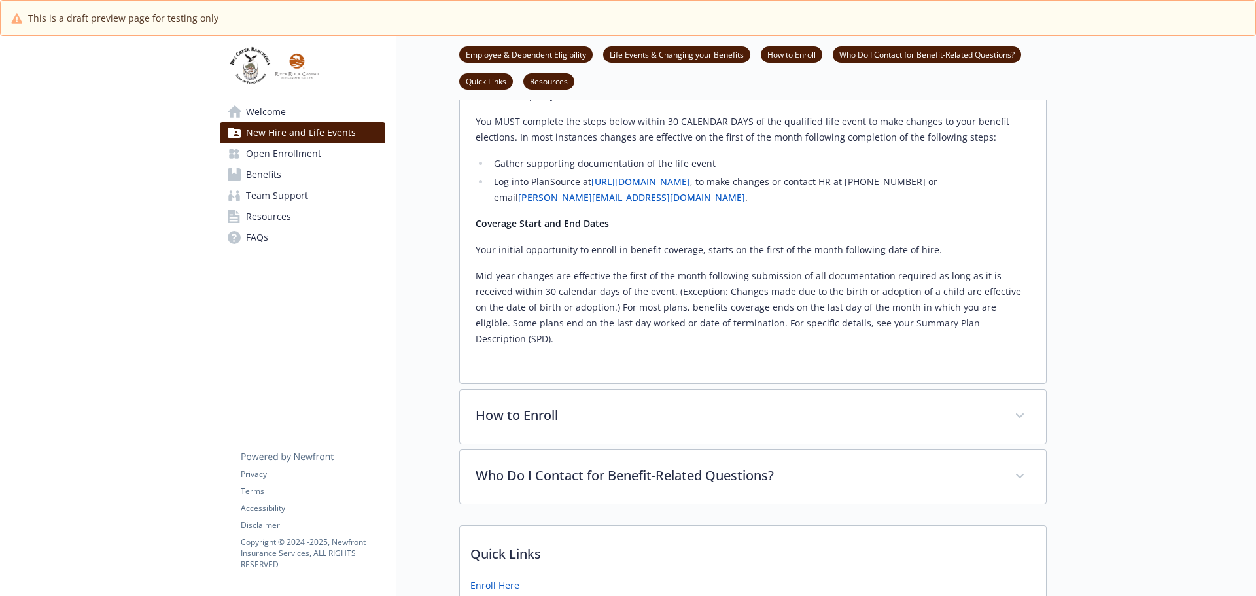
scroll to position [785, 0]
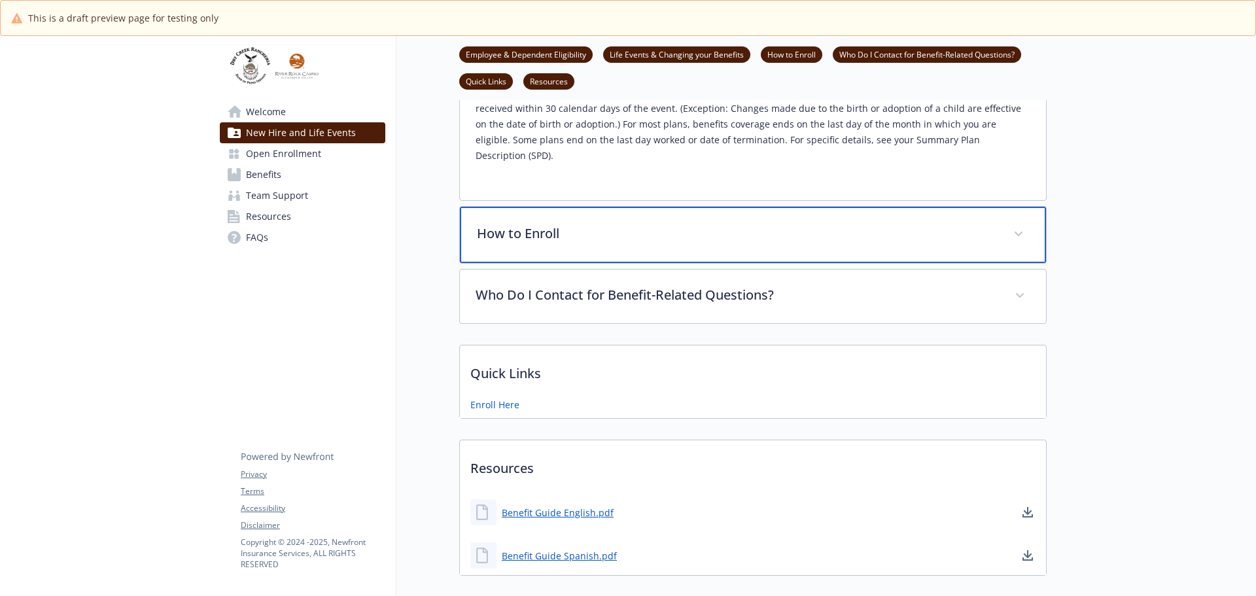
click at [1021, 232] on icon at bounding box center [1019, 234] width 8 height 5
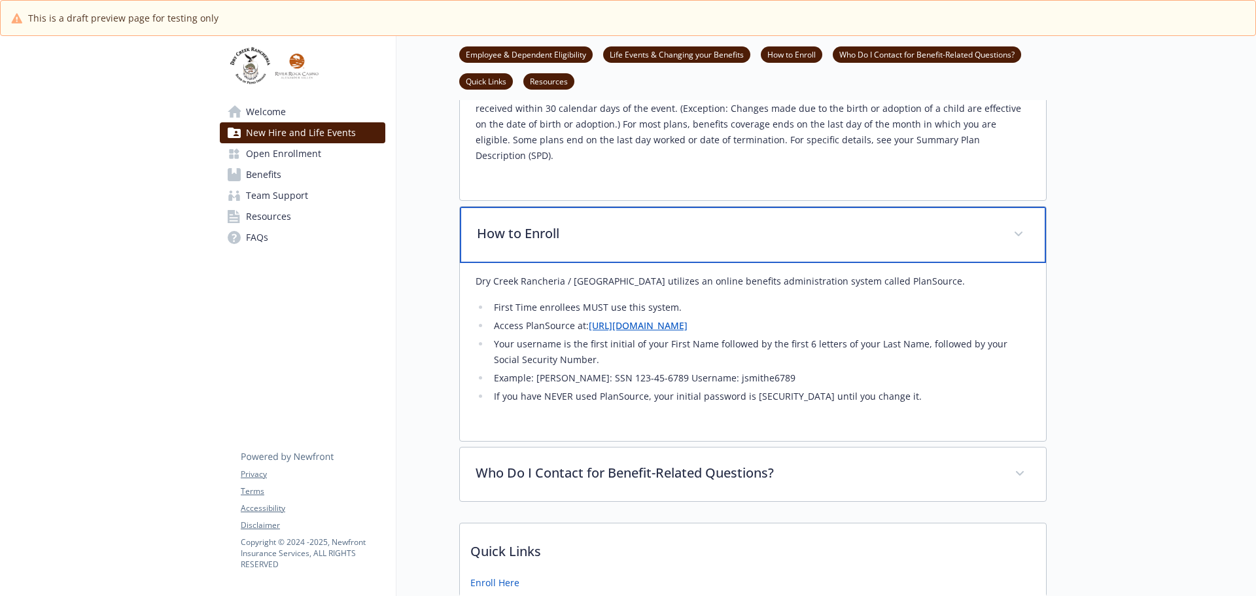
click at [1019, 232] on icon at bounding box center [1019, 234] width 8 height 5
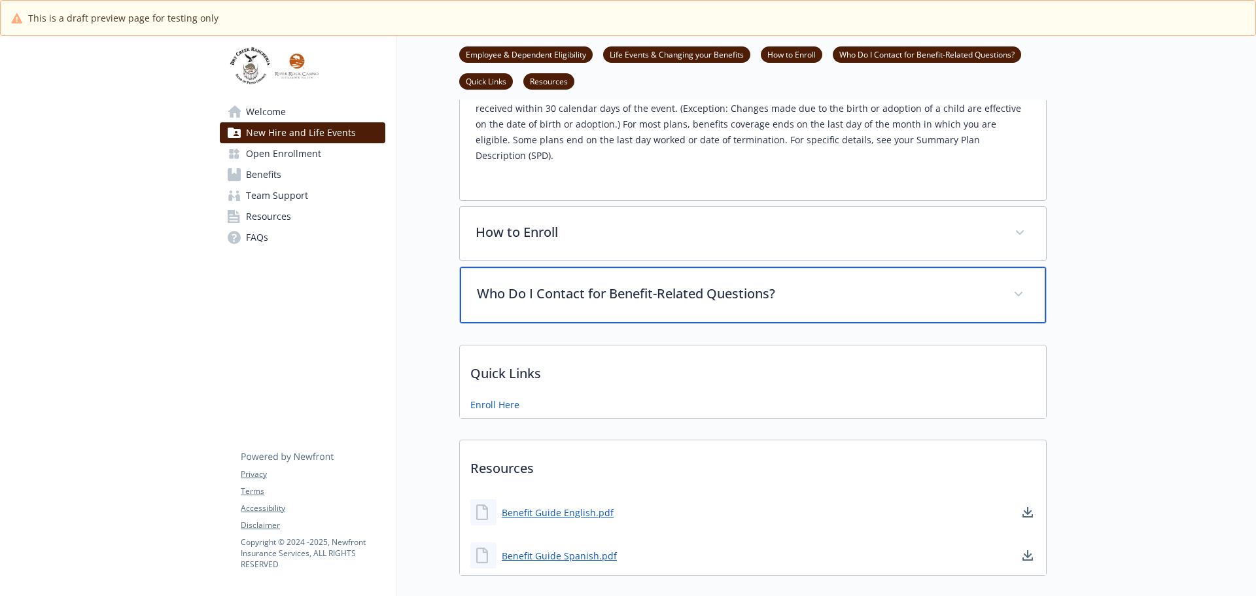
click at [1020, 284] on span at bounding box center [1018, 294] width 21 height 21
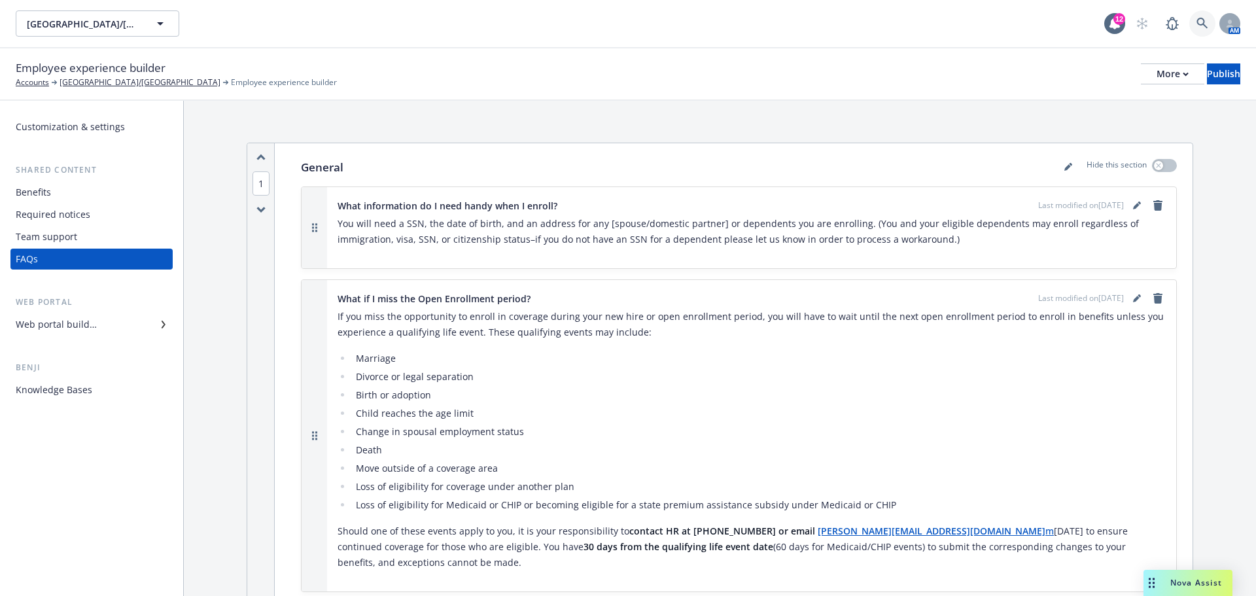
click at [1199, 21] on icon at bounding box center [1203, 24] width 12 height 12
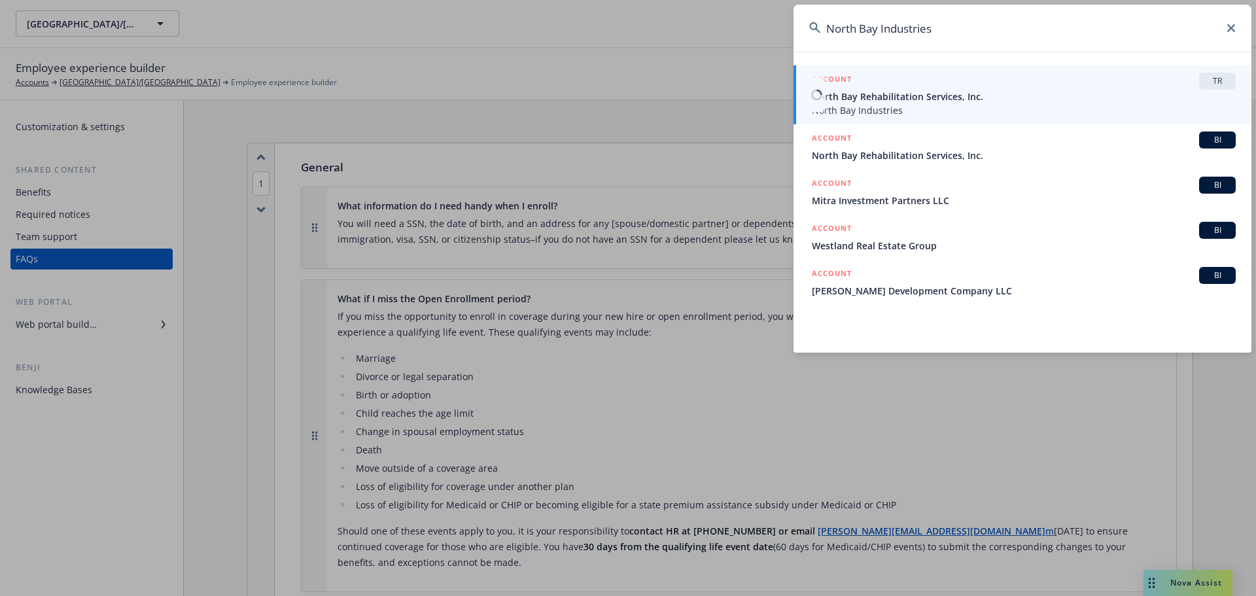
type input "North Bay Industries"
click at [939, 100] on span "North Bay Rehabilitation Services, Inc." at bounding box center [1024, 97] width 424 height 14
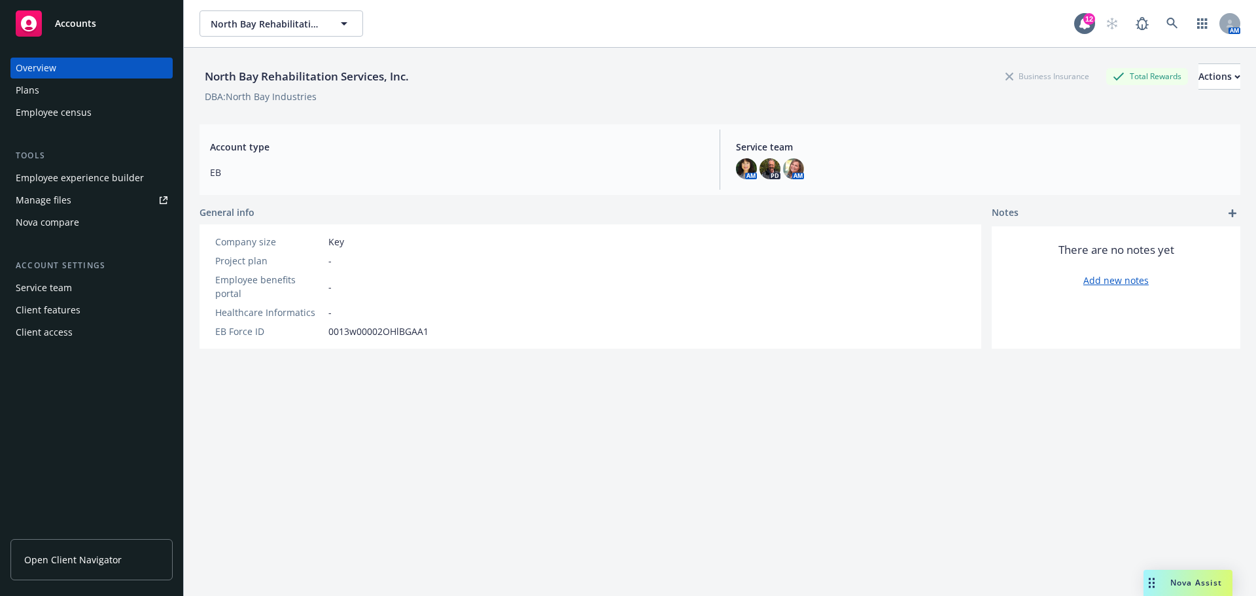
click at [47, 202] on div "Manage files" at bounding box center [44, 200] width 56 height 21
click at [75, 175] on div "Employee experience builder" at bounding box center [80, 178] width 128 height 21
click at [103, 171] on div "Employee experience builder" at bounding box center [80, 178] width 128 height 21
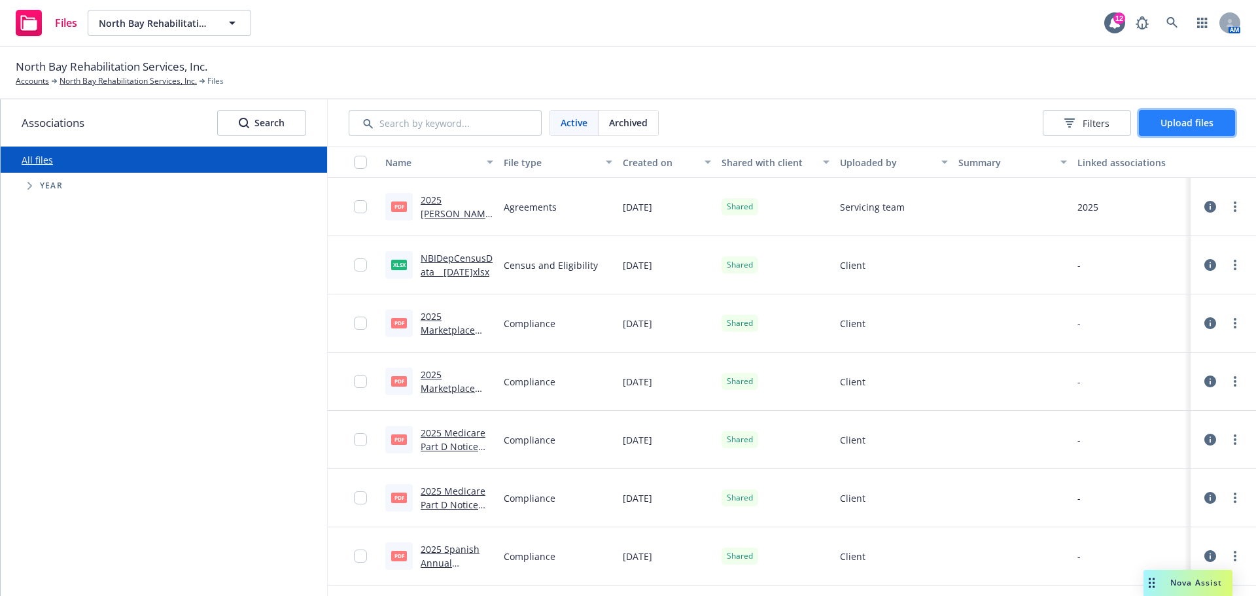
click at [1208, 128] on span "Upload files" at bounding box center [1187, 122] width 53 height 12
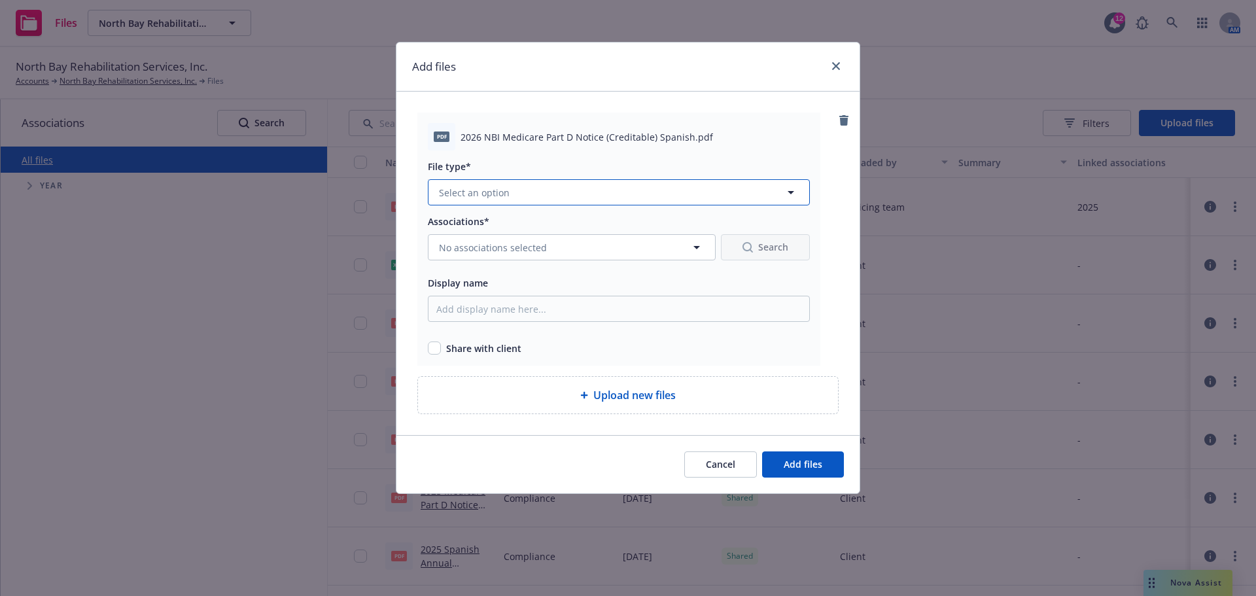
click at [790, 191] on icon "button" at bounding box center [791, 193] width 16 height 16
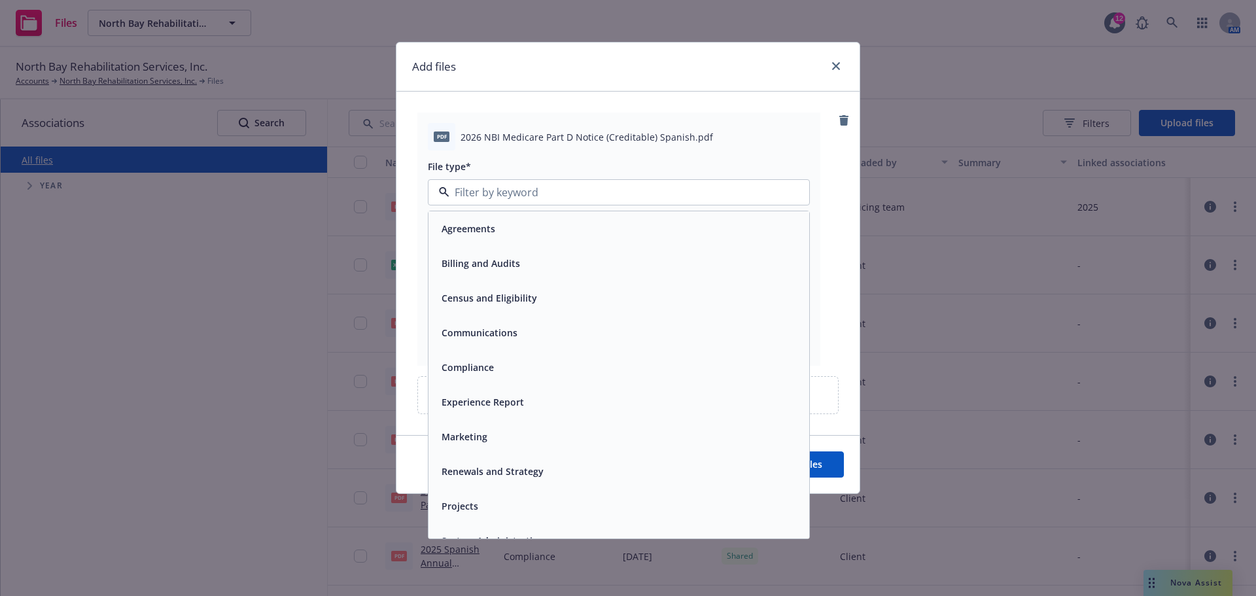
click at [616, 362] on div "Compliance" at bounding box center [618, 367] width 365 height 19
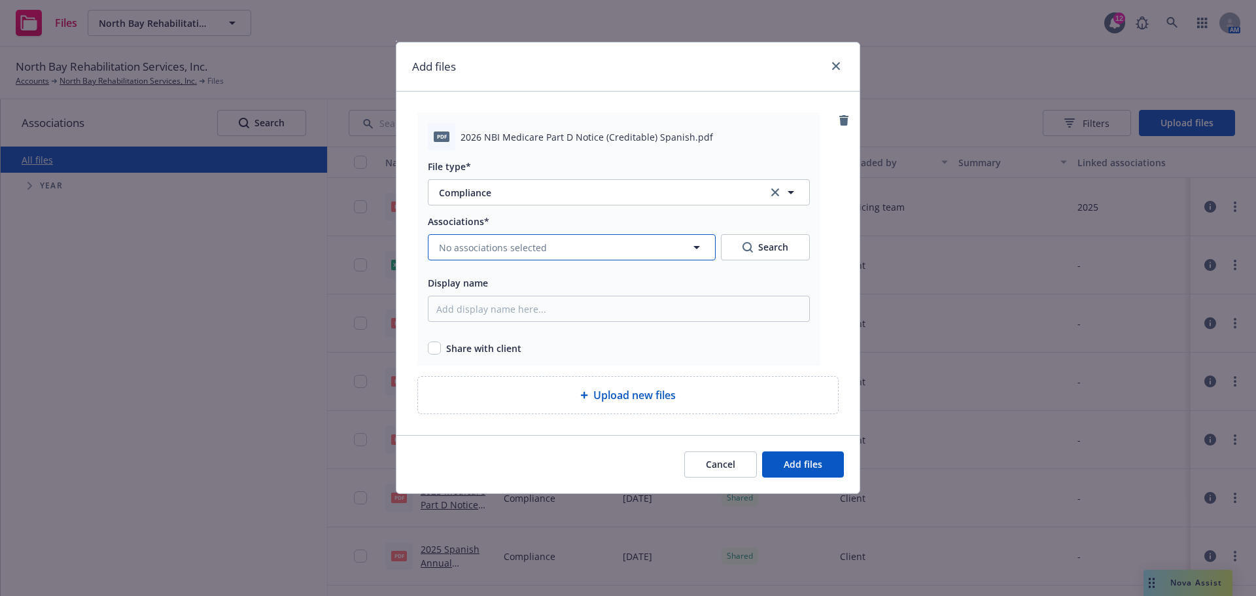
click at [699, 245] on icon "button" at bounding box center [697, 247] width 16 height 16
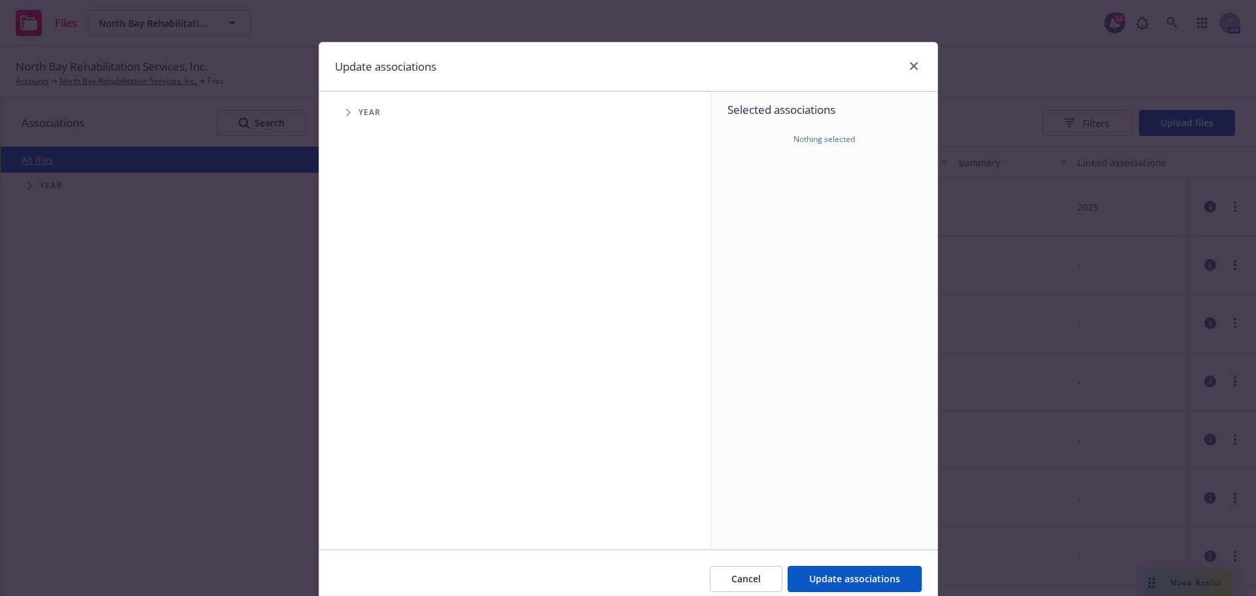
click at [346, 113] on icon "Tree Example" at bounding box center [348, 113] width 5 height 8
click at [378, 322] on input "Tree Example" at bounding box center [381, 321] width 13 height 13
checkbox input "true"
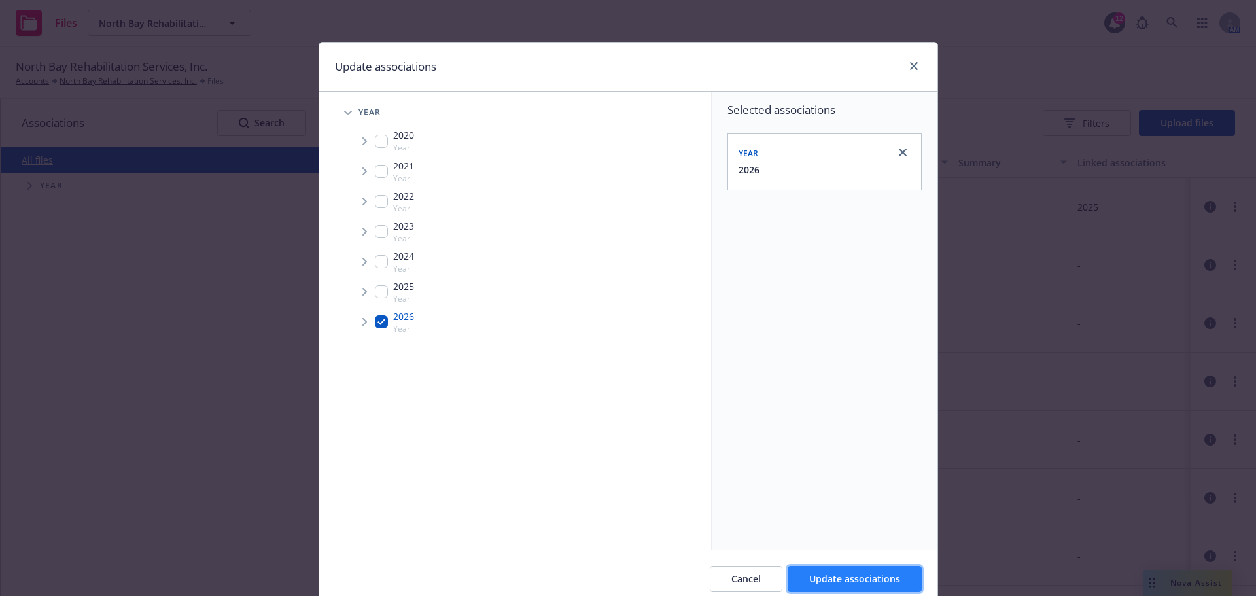
click at [832, 575] on span "Update associations" at bounding box center [854, 579] width 91 height 12
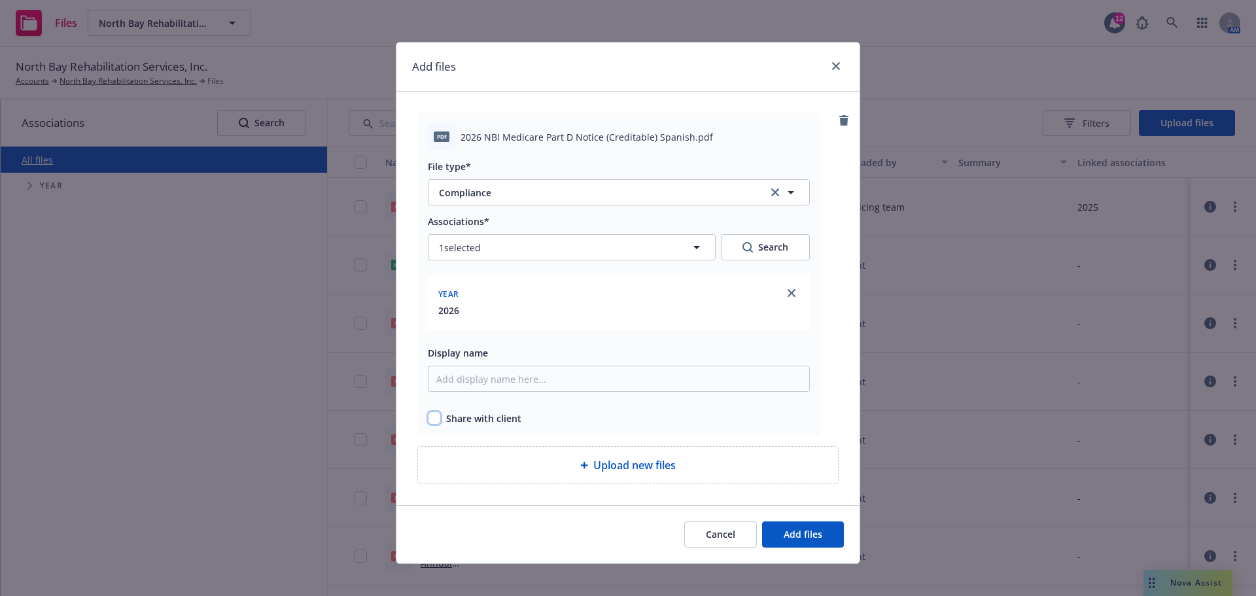
click at [428, 421] on input "checkbox" at bounding box center [434, 418] width 13 height 13
checkbox input "true"
click at [786, 540] on span "Add files" at bounding box center [803, 534] width 39 height 12
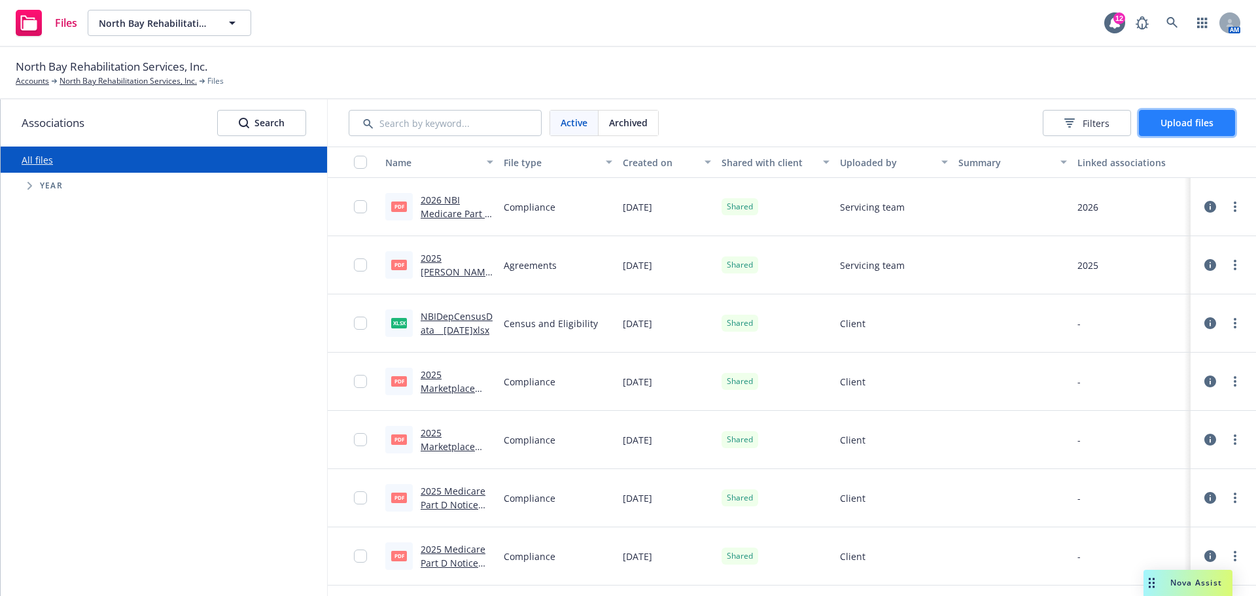
click at [1196, 123] on span "Upload files" at bounding box center [1187, 122] width 53 height 12
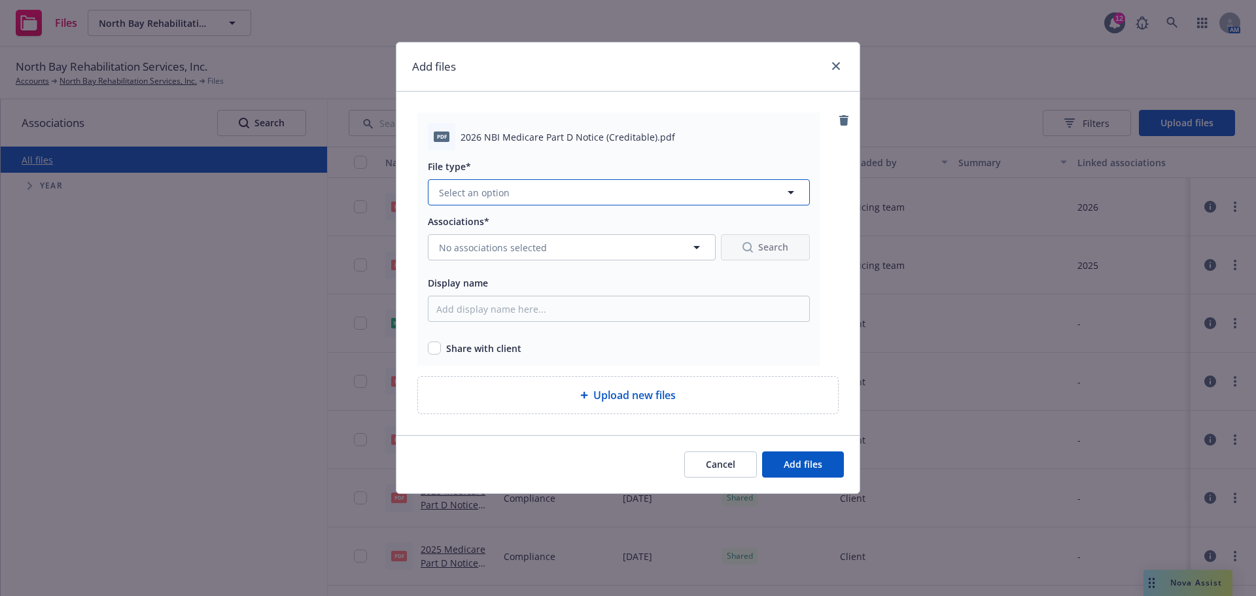
click at [790, 190] on icon "button" at bounding box center [791, 193] width 16 height 16
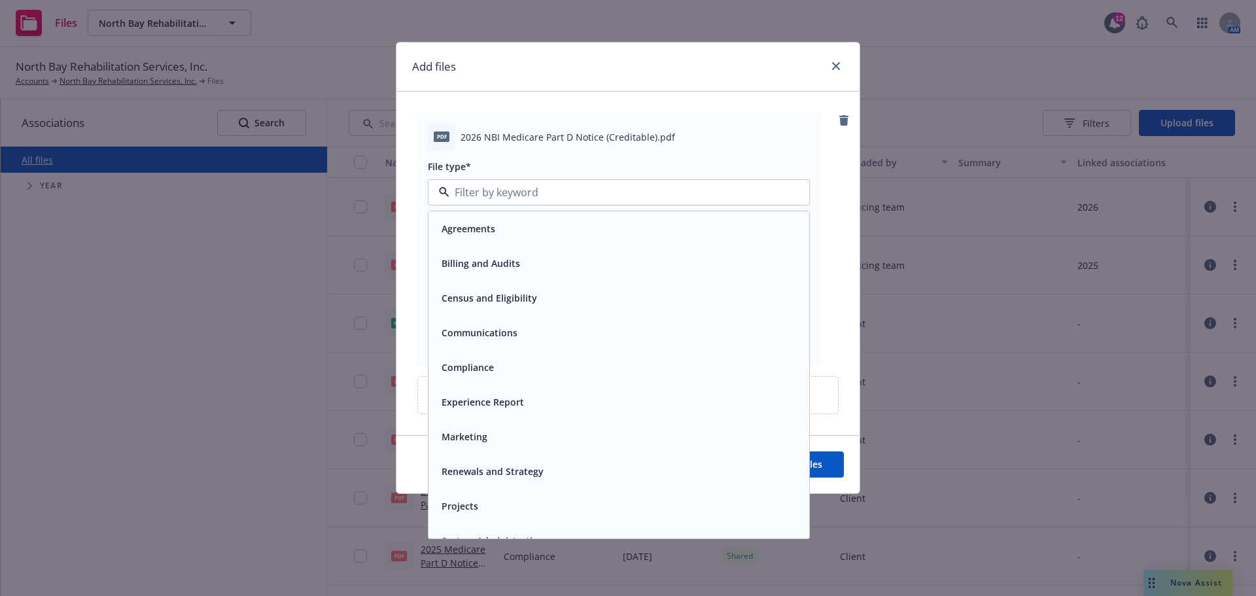
click at [626, 372] on div "Compliance" at bounding box center [618, 367] width 365 height 19
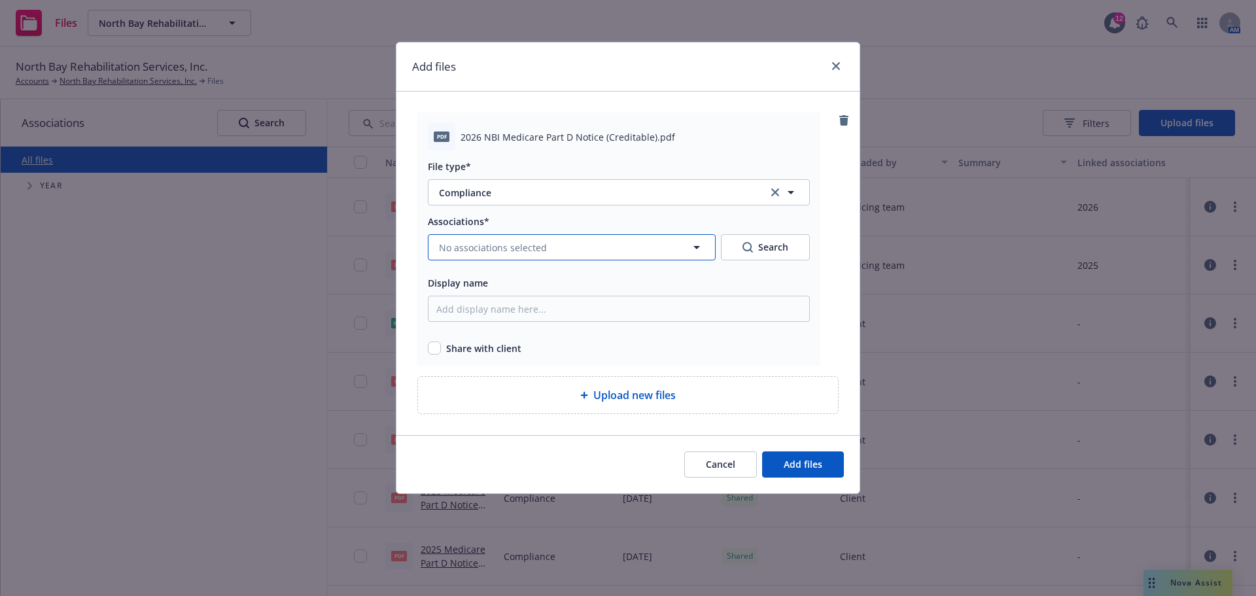
click at [694, 246] on icon "button" at bounding box center [697, 247] width 16 height 16
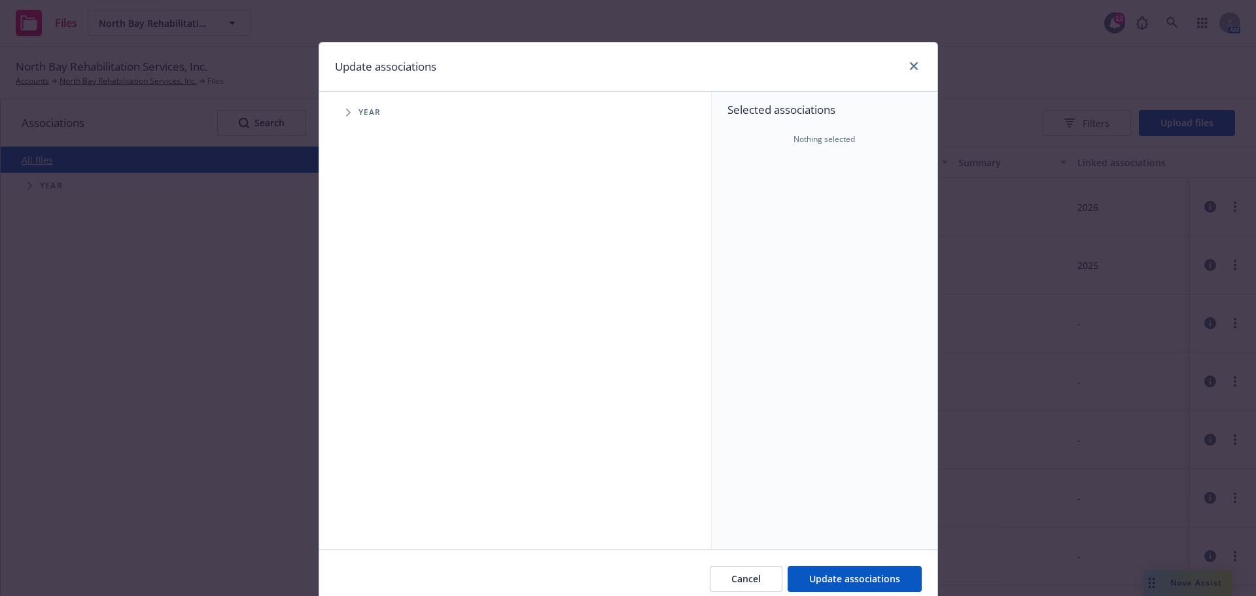
click at [346, 109] on icon "Tree Example" at bounding box center [348, 113] width 5 height 8
click at [376, 323] on input "Tree Example" at bounding box center [381, 321] width 13 height 13
checkbox input "true"
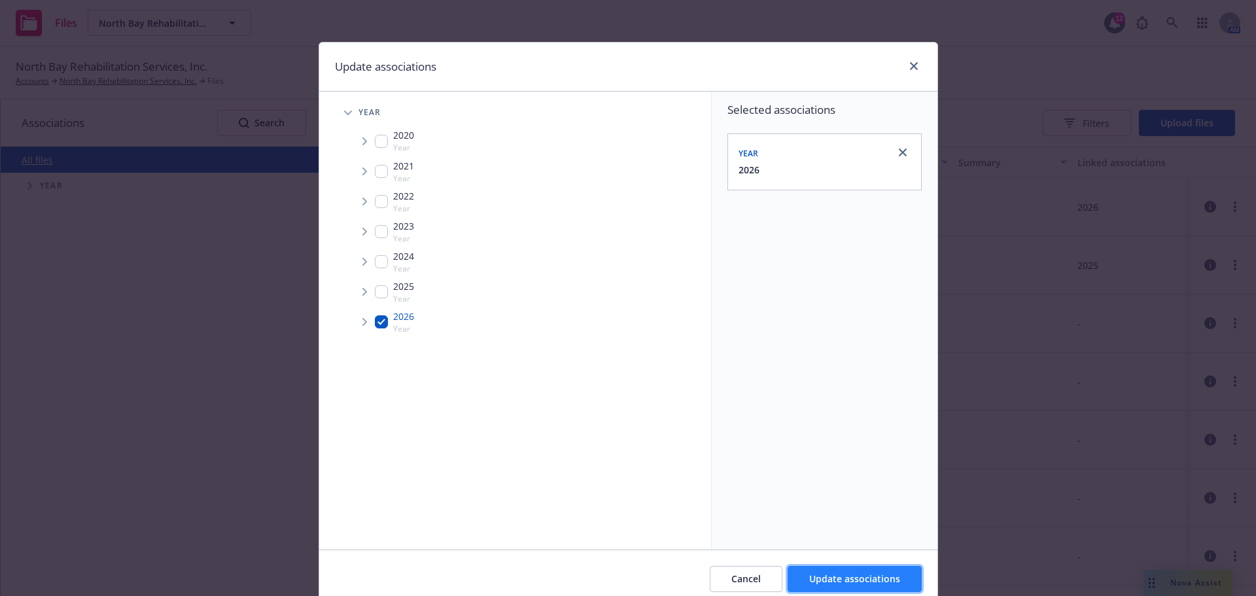
click at [861, 575] on span "Update associations" at bounding box center [854, 579] width 91 height 12
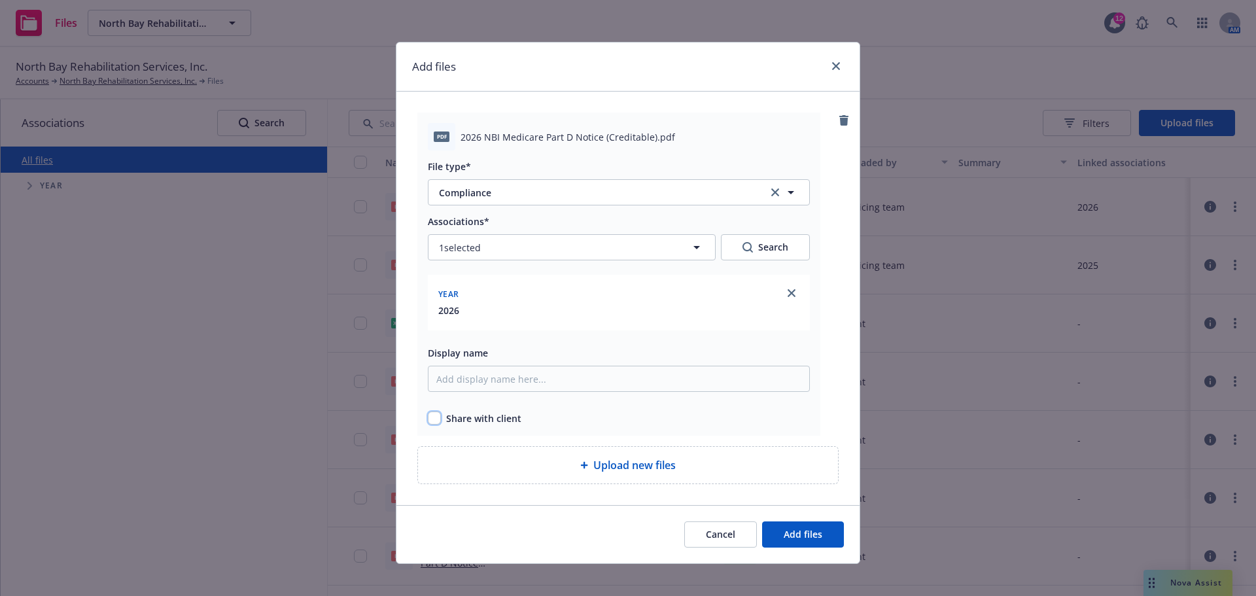
click at [431, 420] on input "checkbox" at bounding box center [434, 418] width 13 height 13
checkbox input "true"
click at [796, 532] on span "Add files" at bounding box center [803, 534] width 39 height 12
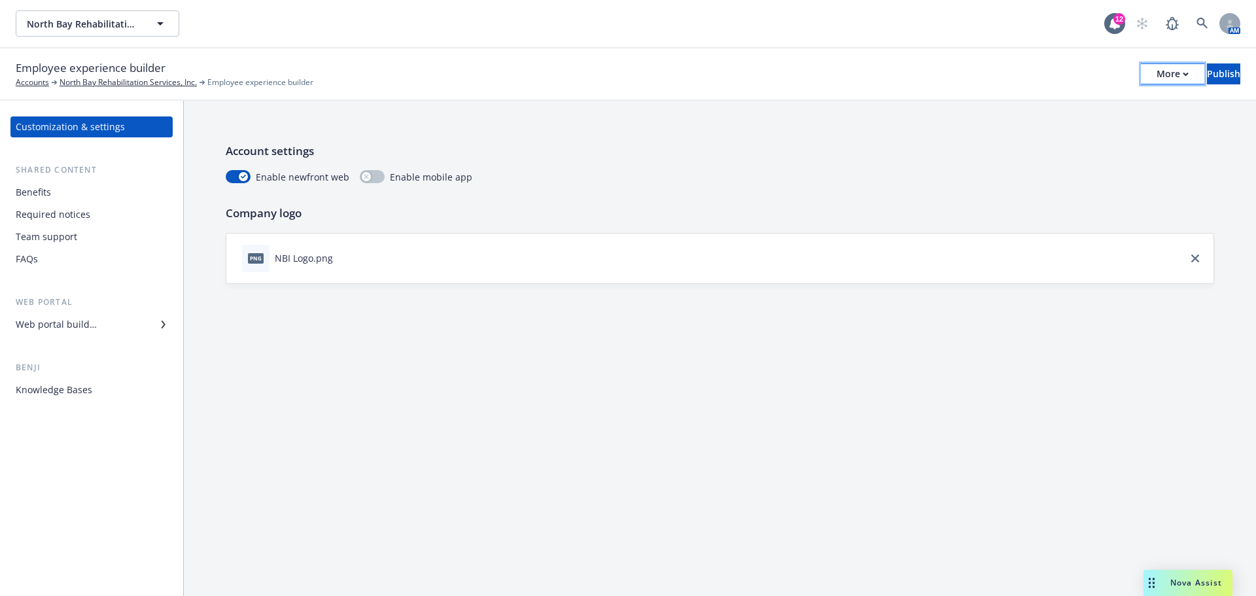
click at [1183, 73] on icon "button" at bounding box center [1186, 74] width 6 height 5
click at [1006, 45] on div "North Bay Rehabilitation Services, Inc. North Bay Rehabilitation Services, Inc.…" at bounding box center [628, 23] width 1256 height 47
click at [53, 212] on div "Required notices" at bounding box center [53, 214] width 75 height 21
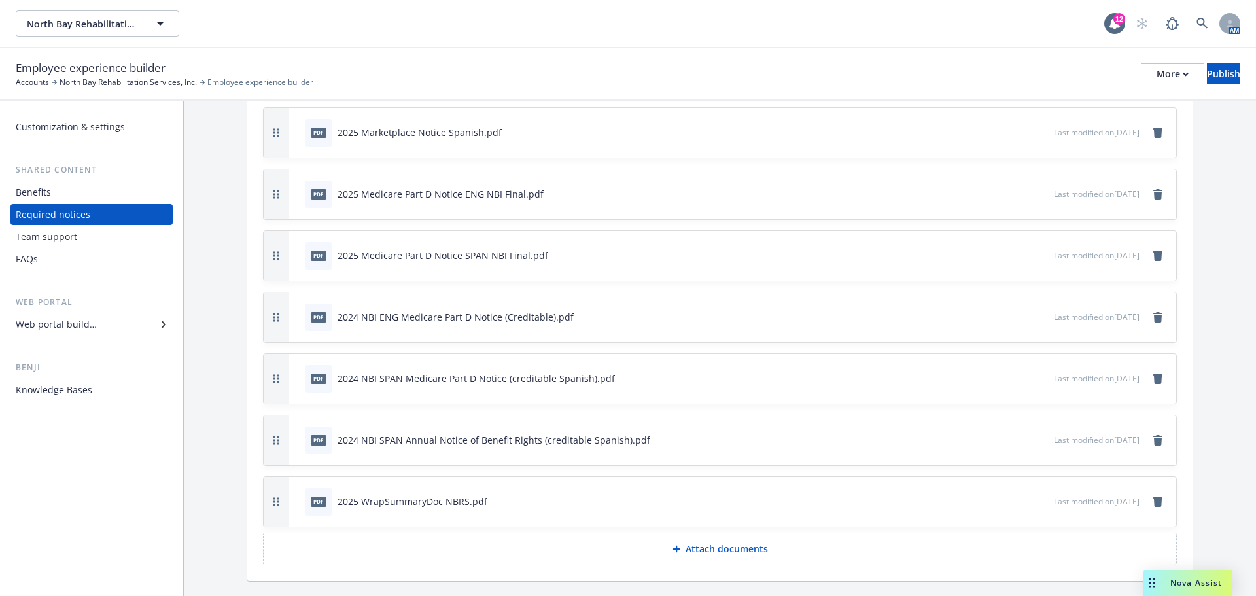
scroll to position [308, 0]
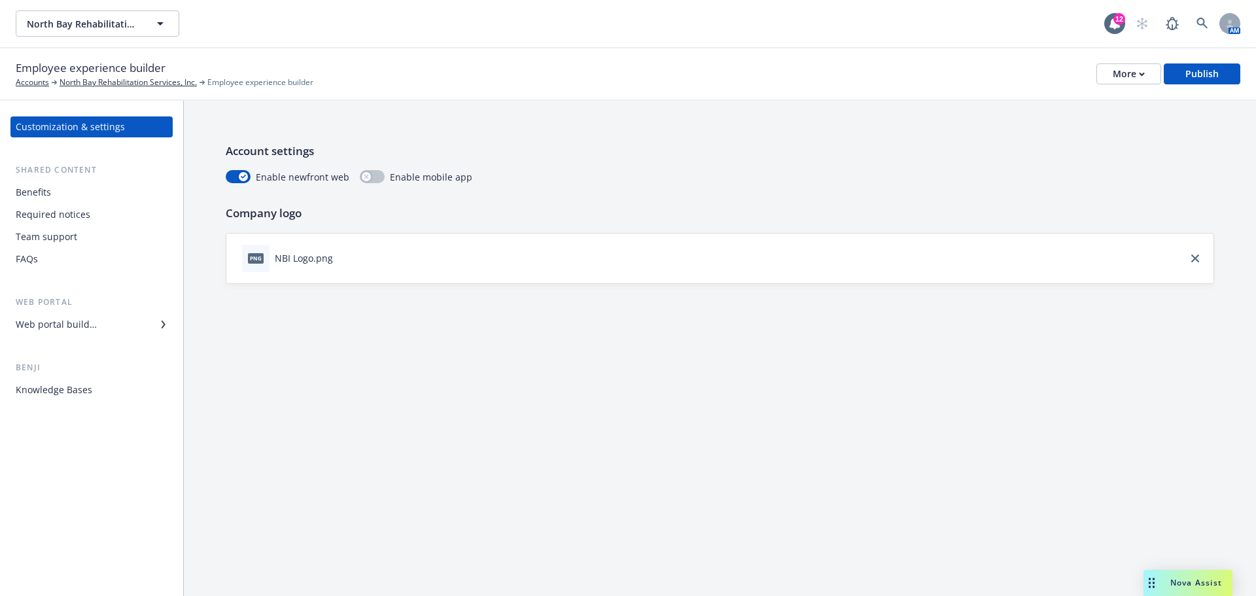
click at [66, 222] on div "Required notices" at bounding box center [53, 214] width 75 height 21
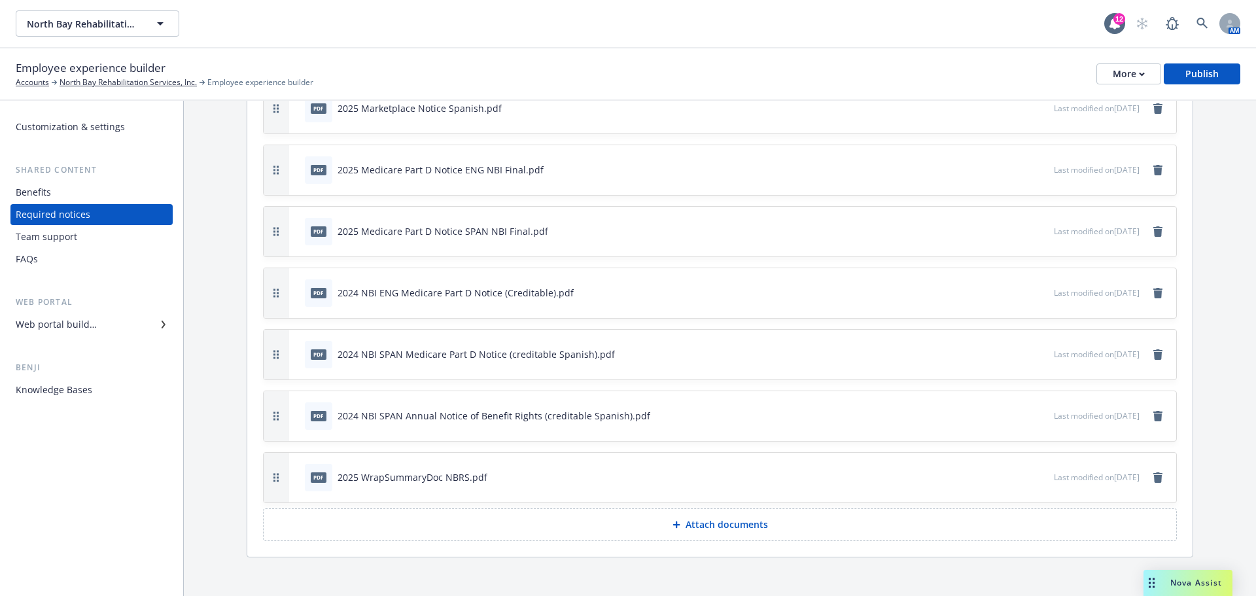
scroll to position [308, 0]
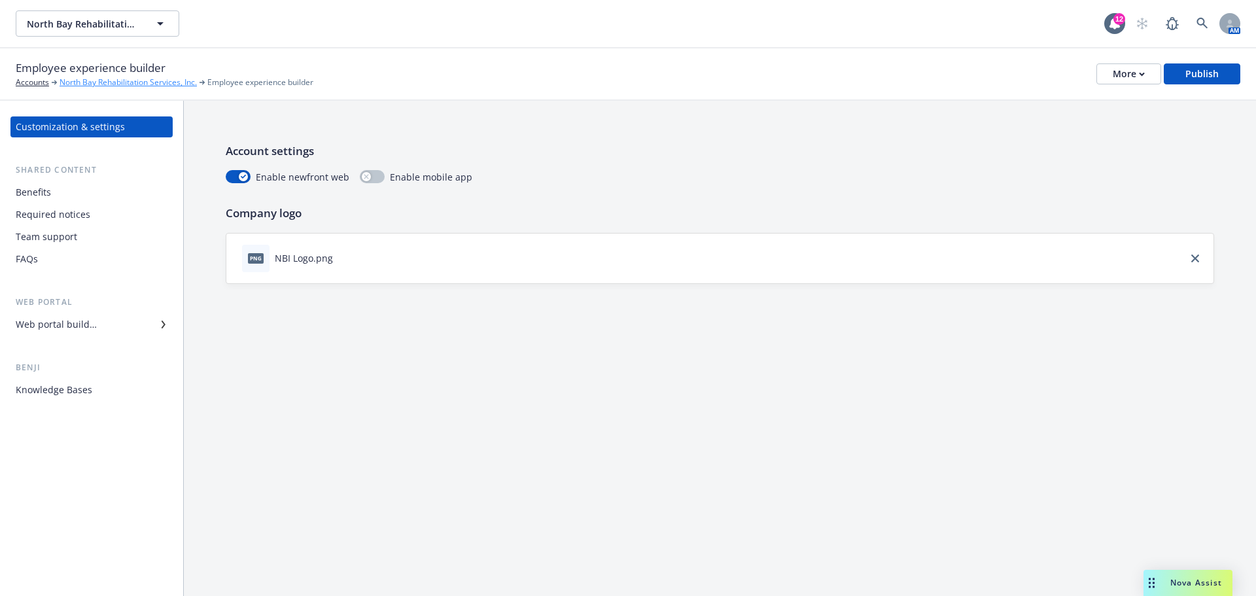
click at [90, 83] on link "North Bay Rehabilitation Services, Inc." at bounding box center [128, 83] width 137 height 12
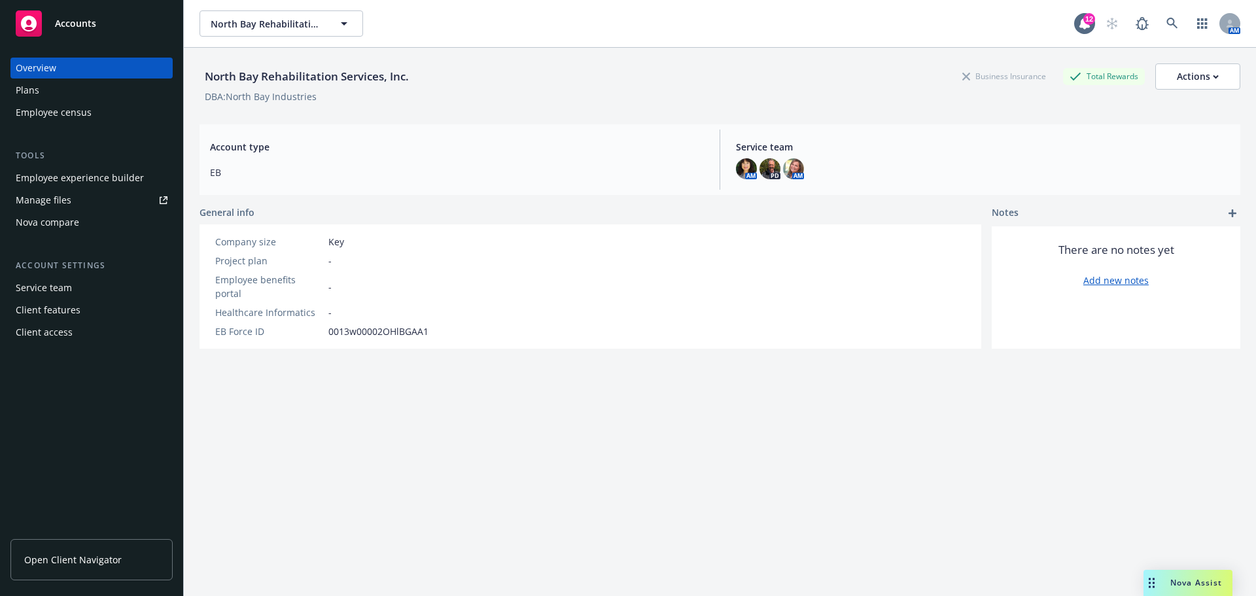
click at [77, 171] on div "Employee experience builder" at bounding box center [80, 178] width 128 height 21
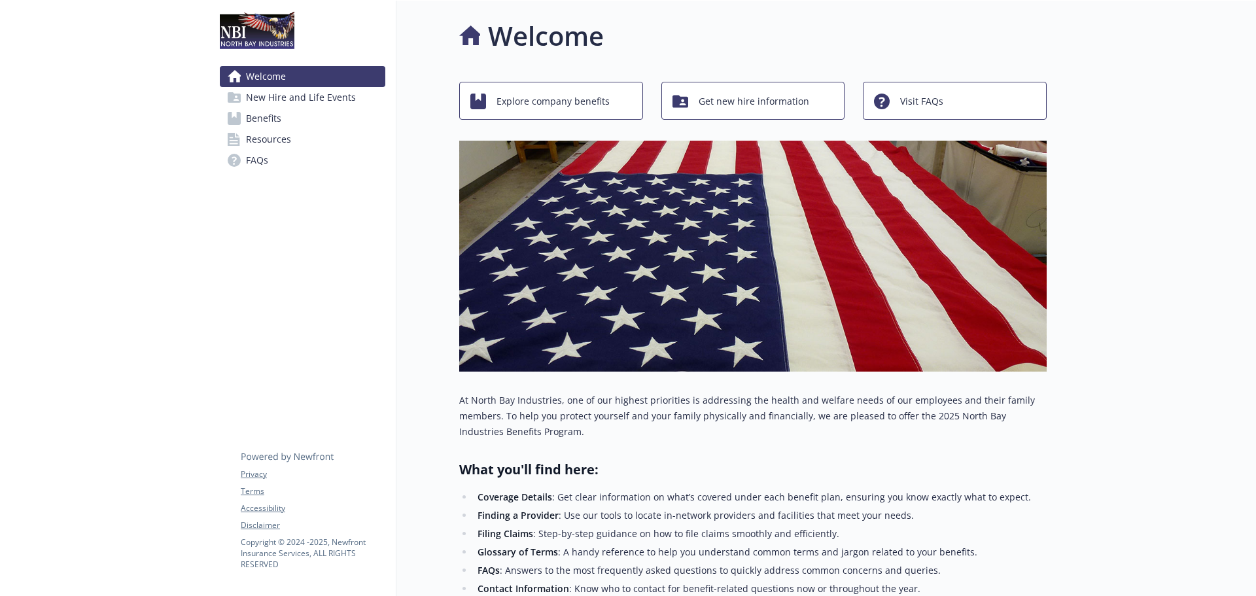
click at [256, 137] on span "Resources" at bounding box center [268, 139] width 45 height 21
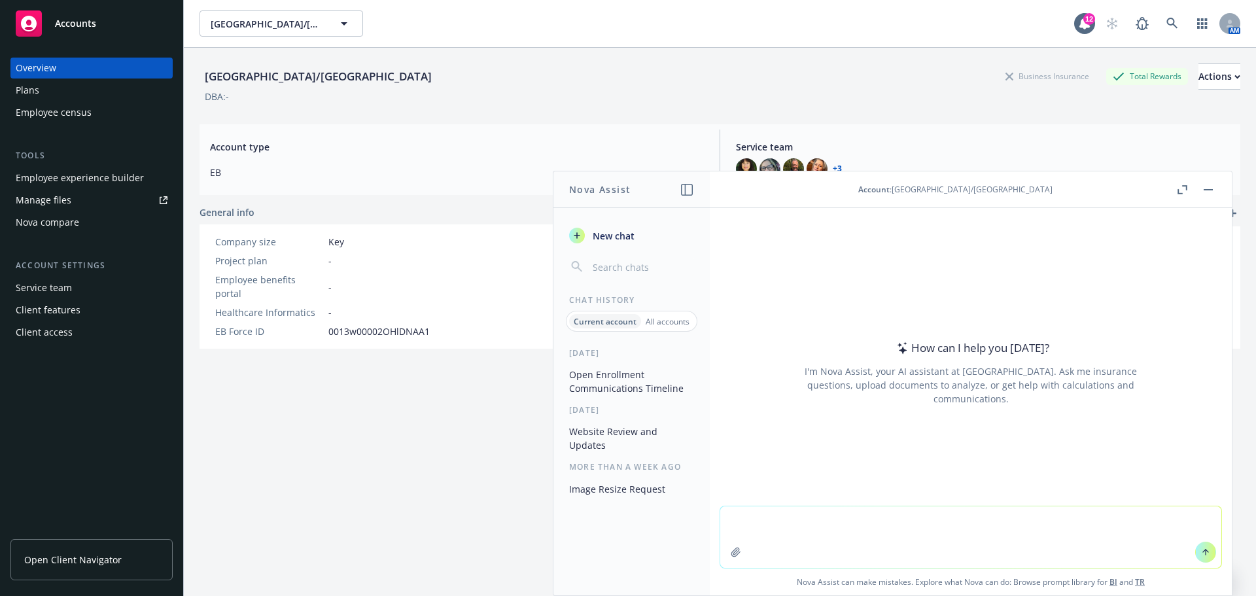
click at [93, 173] on div "Employee experience builder" at bounding box center [80, 178] width 128 height 21
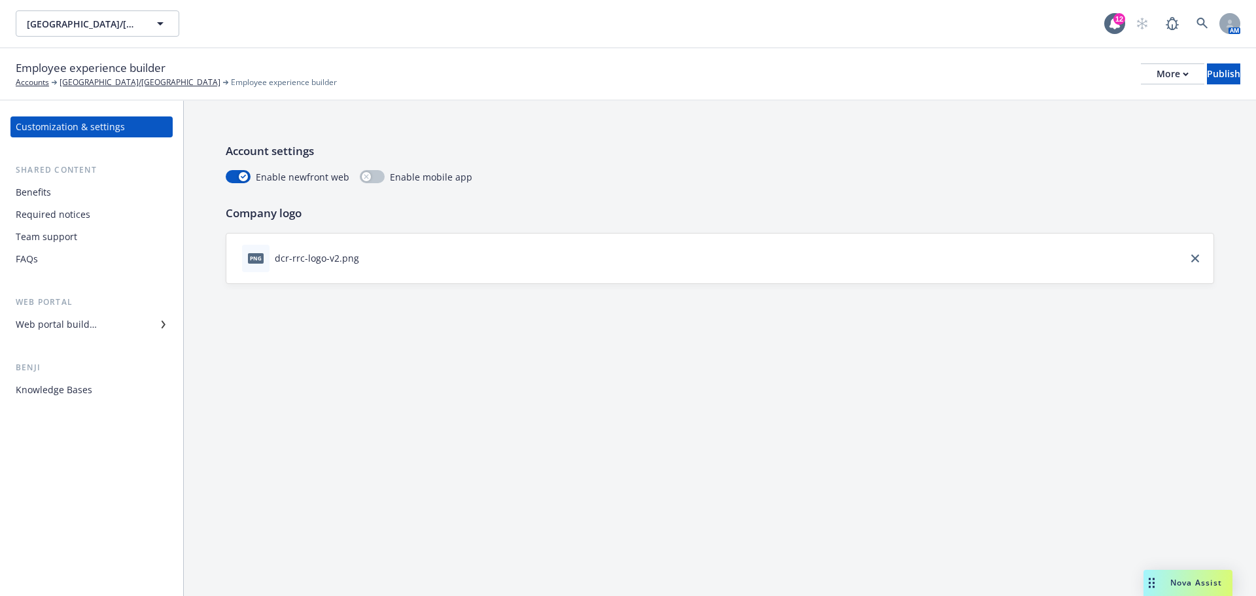
click at [54, 213] on div "Required notices" at bounding box center [53, 214] width 75 height 21
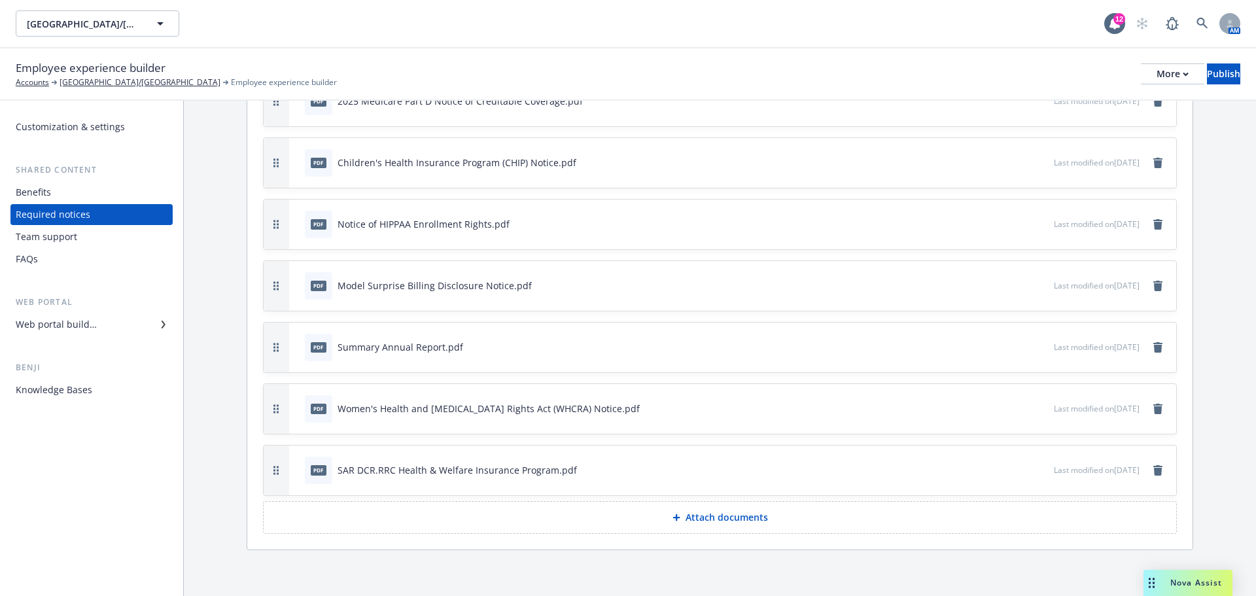
scroll to position [308, 0]
click at [698, 510] on p "Attach documents" at bounding box center [727, 516] width 82 height 13
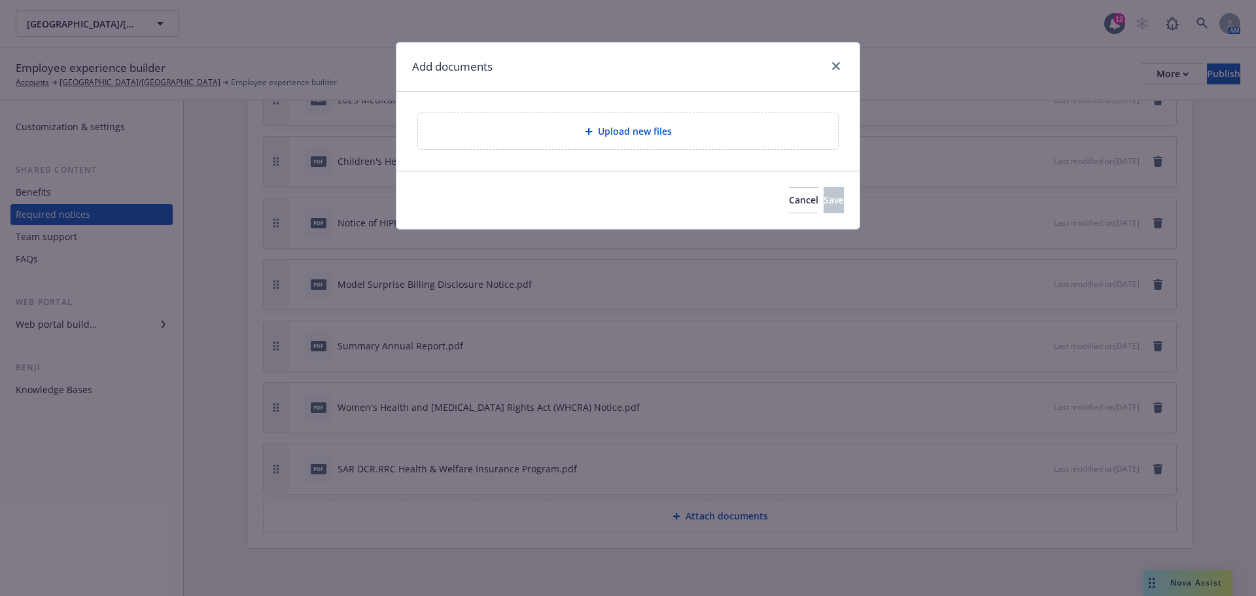
click at [604, 128] on span "Upload new files" at bounding box center [635, 131] width 74 height 14
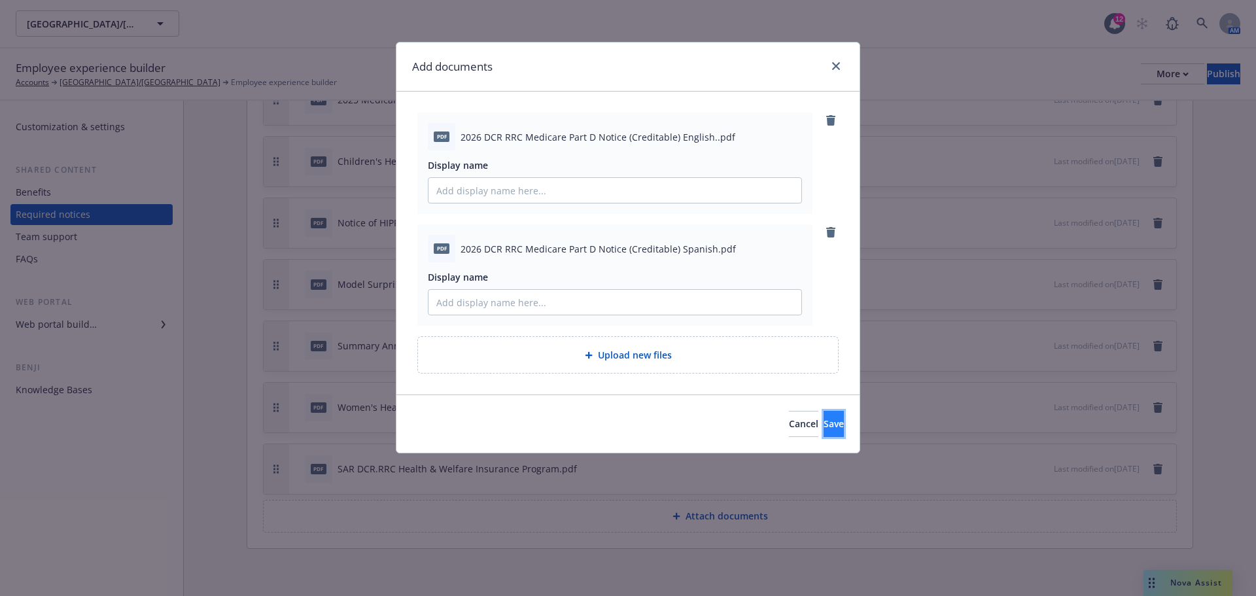
click at [824, 425] on button "Save" at bounding box center [834, 424] width 20 height 26
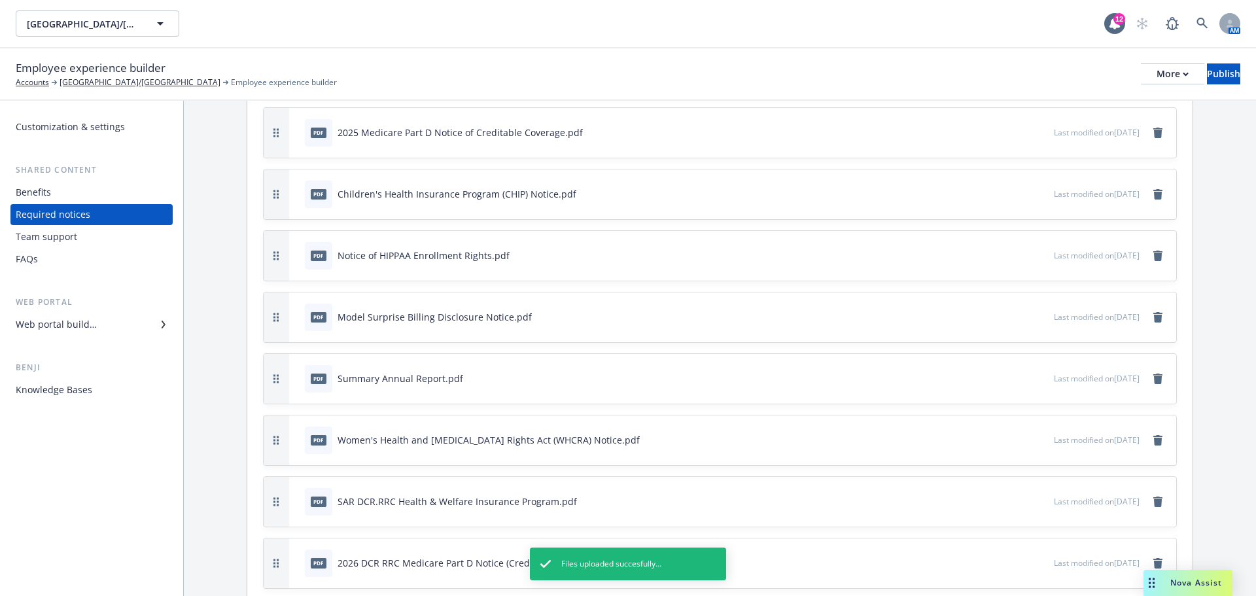
scroll to position [431, 0]
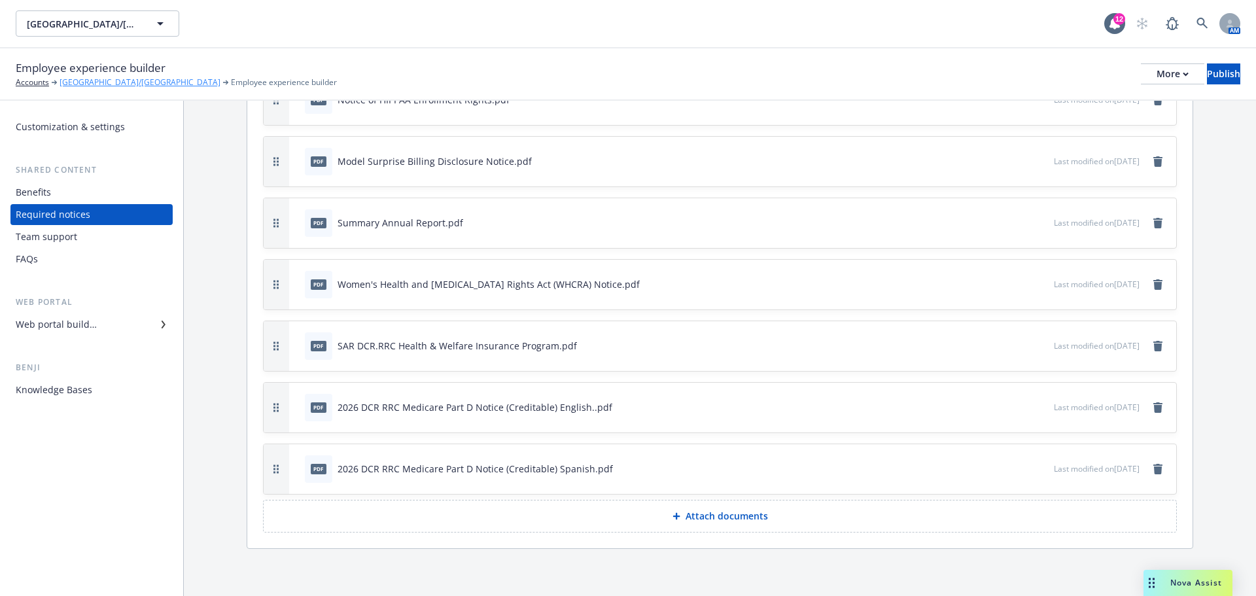
click at [135, 78] on link "[GEOGRAPHIC_DATA]/[GEOGRAPHIC_DATA]" at bounding box center [140, 83] width 161 height 12
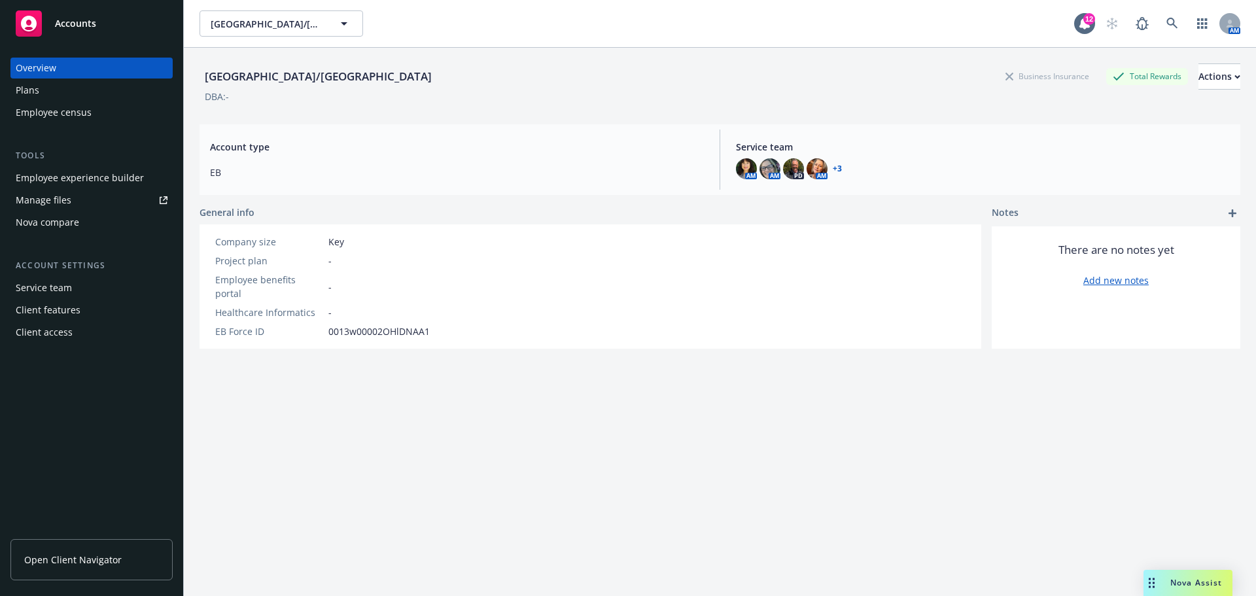
click at [50, 200] on div "Manage files" at bounding box center [44, 200] width 56 height 21
click at [105, 173] on div "Employee experience builder" at bounding box center [80, 178] width 128 height 21
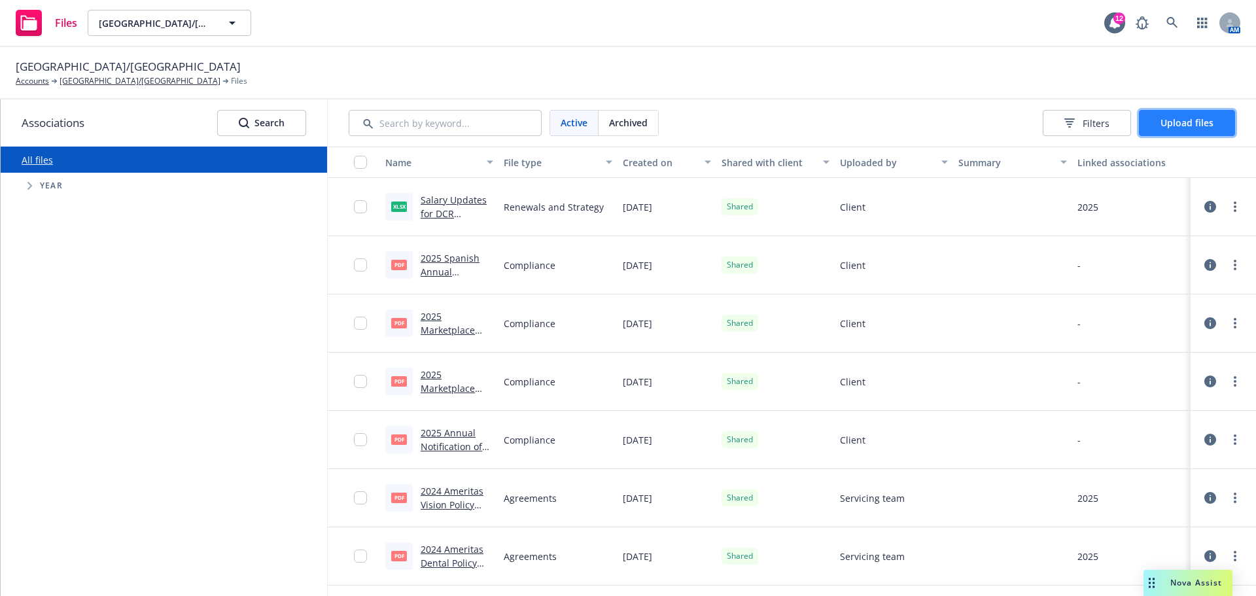
click at [1186, 113] on button "Upload files" at bounding box center [1187, 123] width 96 height 26
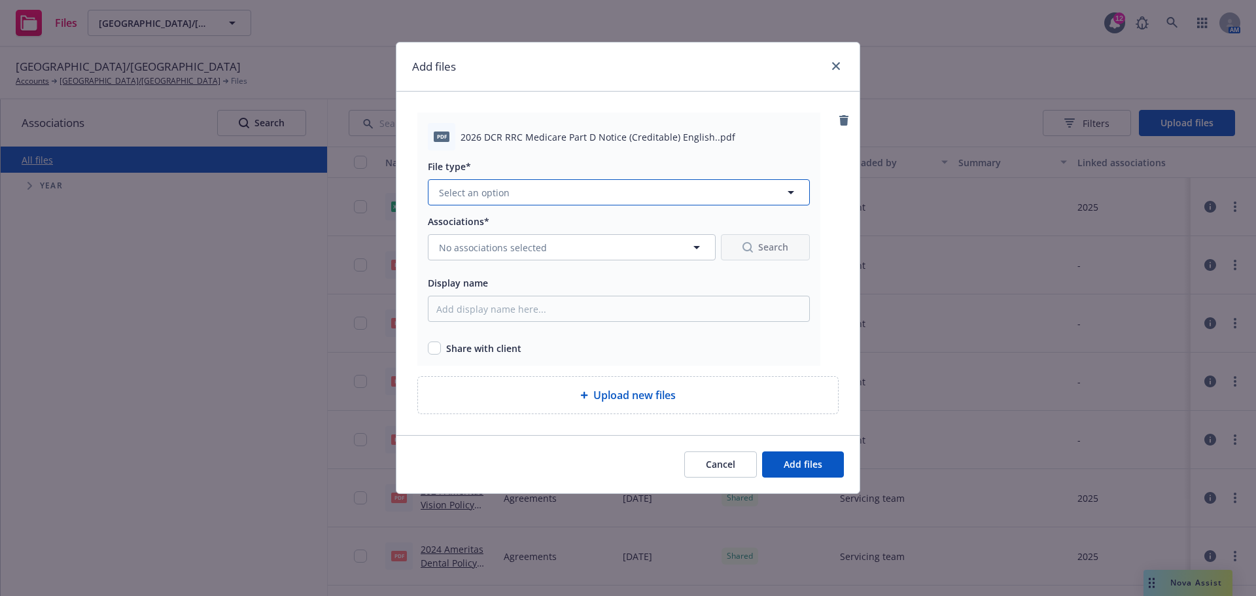
click at [791, 189] on icon "button" at bounding box center [791, 193] width 16 height 16
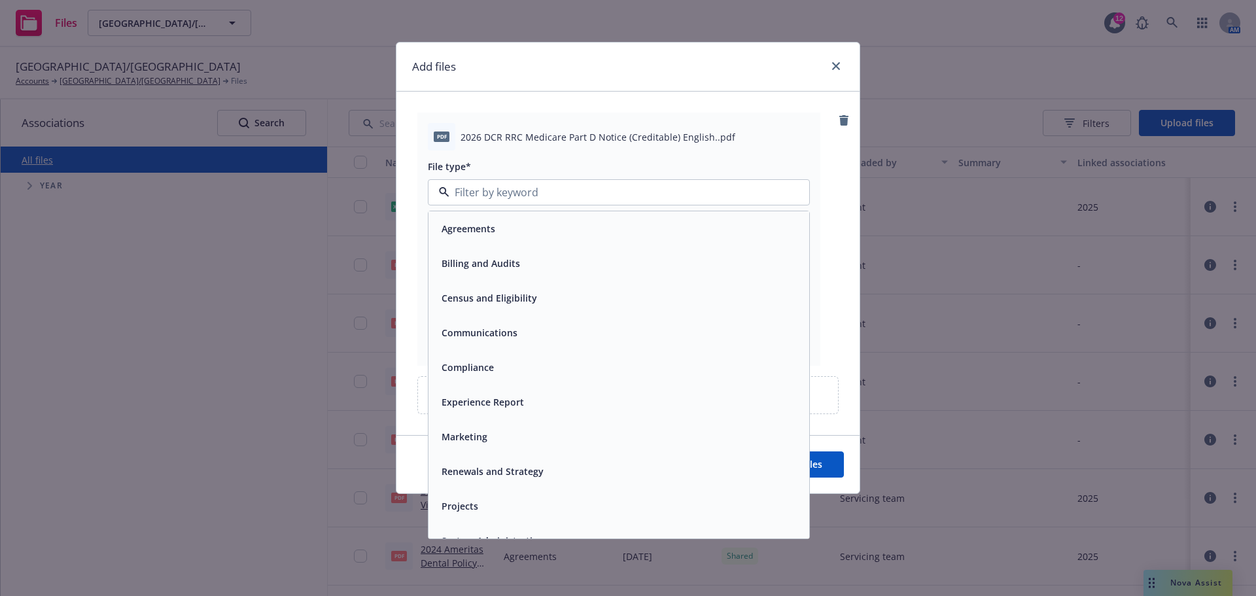
click at [622, 372] on div "Compliance" at bounding box center [618, 367] width 365 height 19
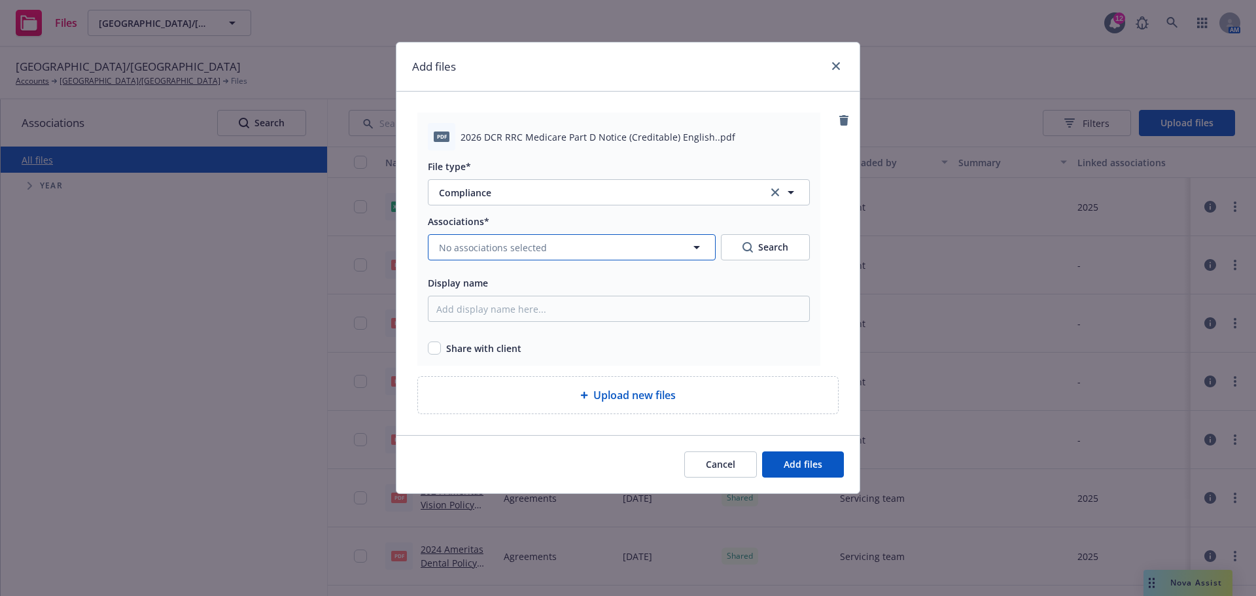
click at [695, 248] on icon "button" at bounding box center [697, 247] width 16 height 16
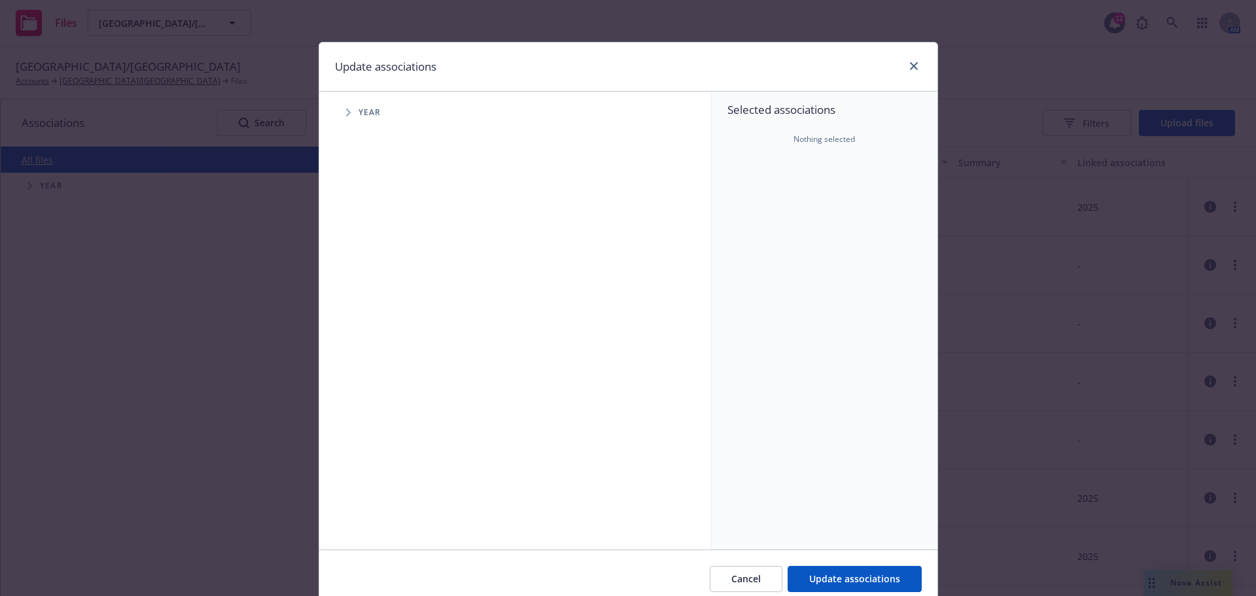
click at [341, 112] on span "Tree Example" at bounding box center [348, 112] width 21 height 21
click at [375, 323] on input "Tree Example" at bounding box center [381, 321] width 13 height 13
checkbox input "true"
click at [891, 573] on span "Update associations" at bounding box center [854, 579] width 91 height 12
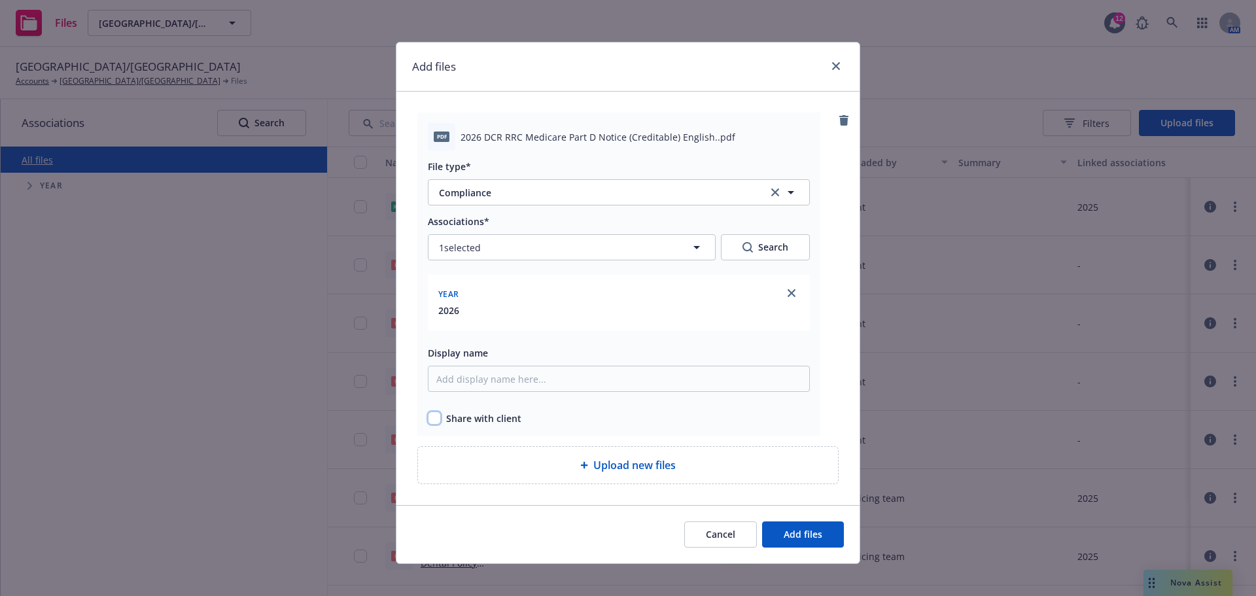
click at [429, 418] on input "checkbox" at bounding box center [434, 418] width 13 height 13
checkbox input "true"
click at [836, 62] on link "close" at bounding box center [836, 66] width 16 height 16
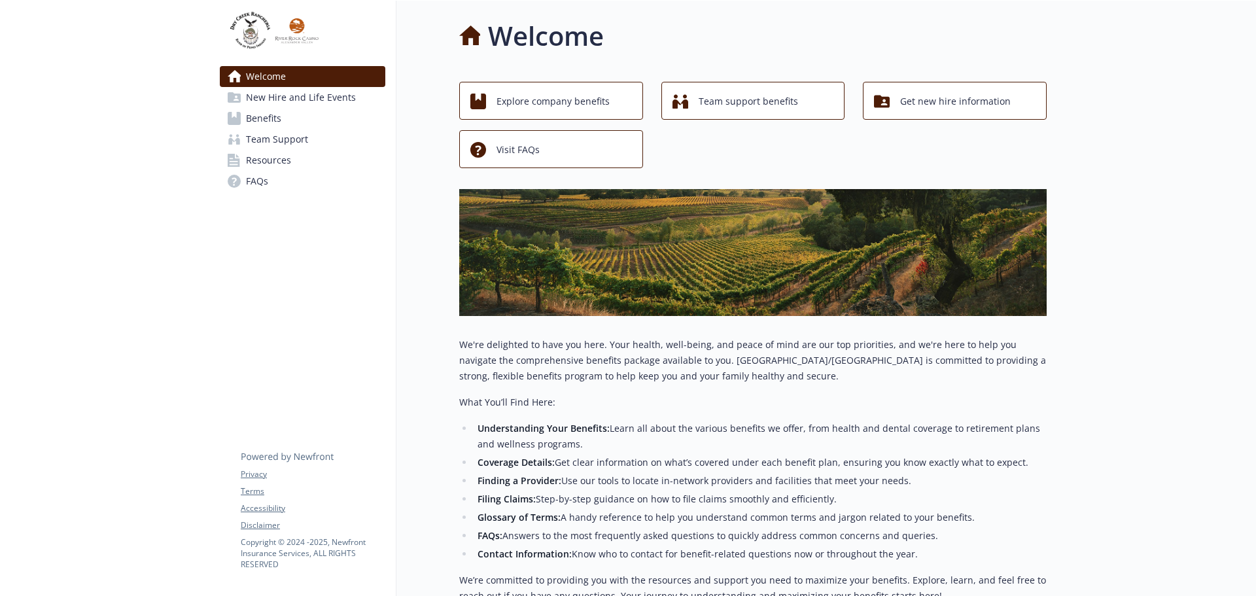
click at [268, 158] on span "Resources" at bounding box center [268, 160] width 45 height 21
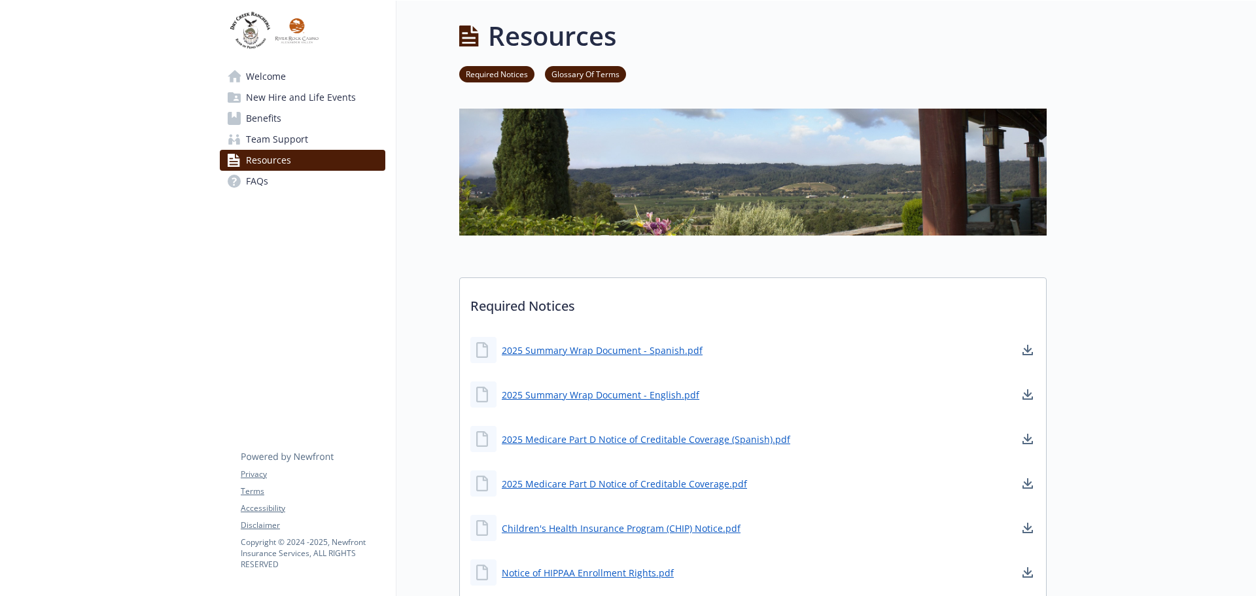
click at [239, 31] on img at bounding box center [272, 30] width 105 height 39
click at [272, 72] on span "Welcome" at bounding box center [266, 76] width 40 height 21
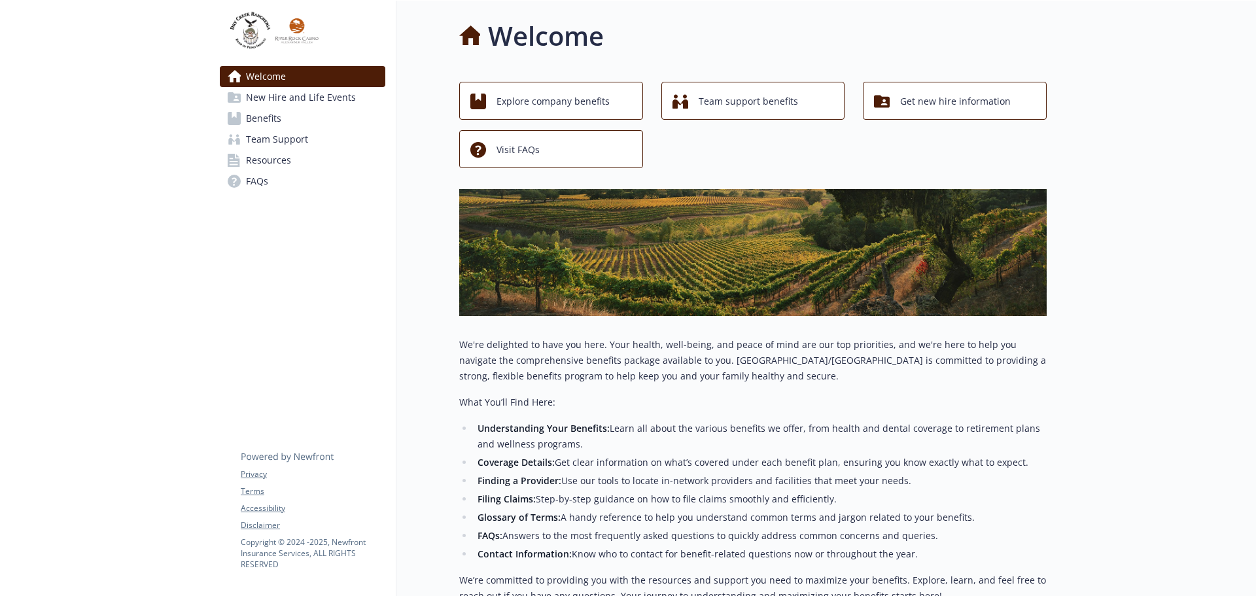
click at [270, 39] on img at bounding box center [272, 30] width 105 height 39
click at [266, 30] on img at bounding box center [272, 30] width 105 height 39
